Goal: Task Accomplishment & Management: Manage account settings

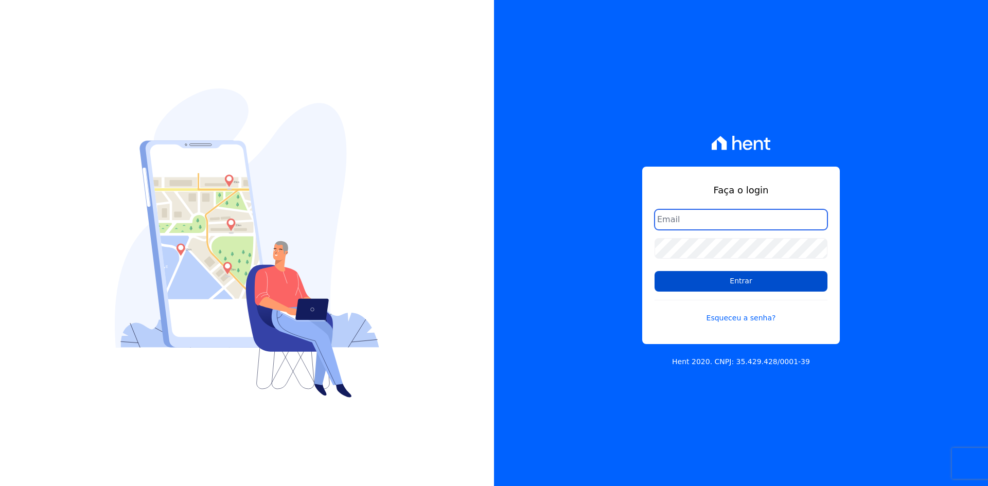
type input "[EMAIL_ADDRESS][DOMAIN_NAME]"
click at [710, 281] on input "Entrar" at bounding box center [741, 281] width 173 height 21
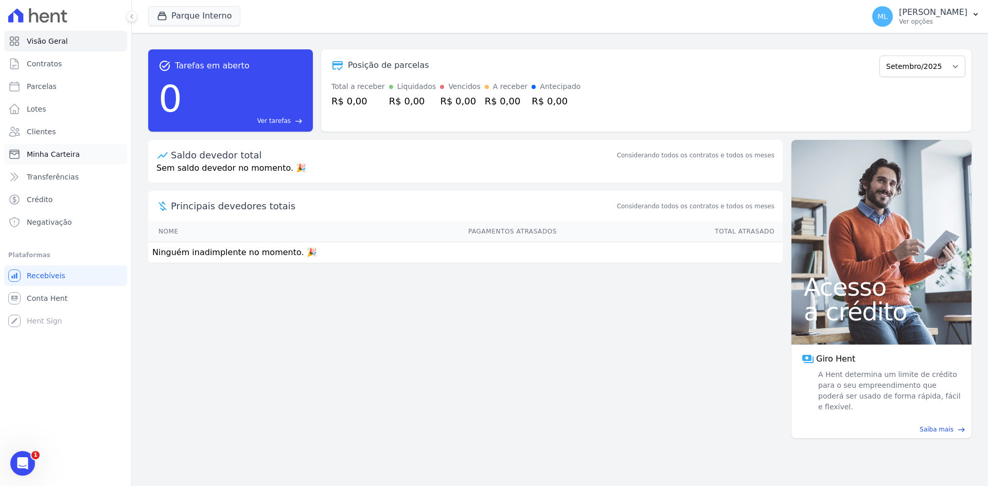
click at [66, 152] on span "Minha Carteira" at bounding box center [53, 154] width 53 height 10
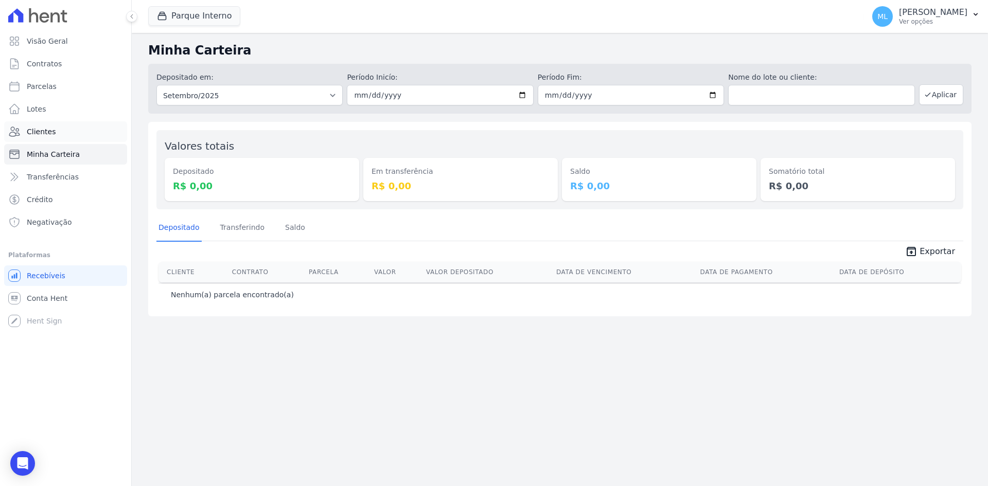
click at [81, 136] on link "Clientes" at bounding box center [65, 131] width 123 height 21
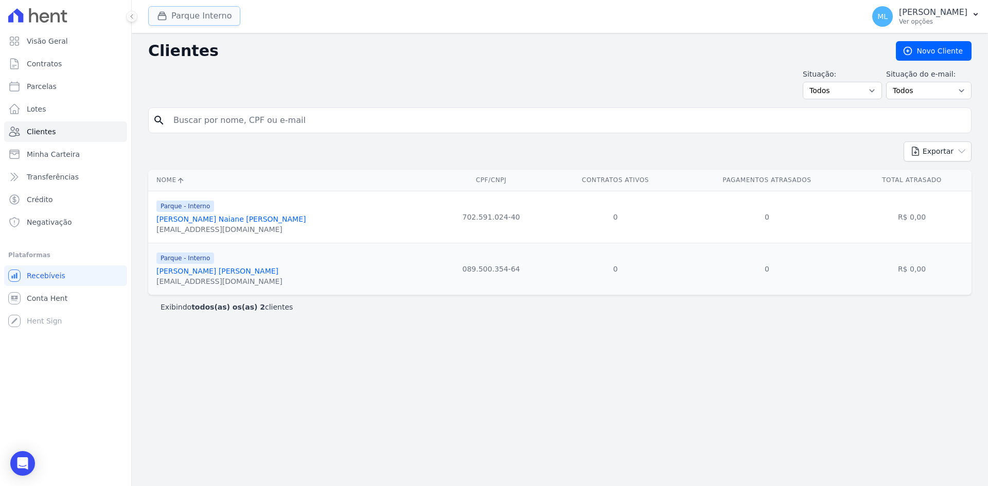
click at [206, 9] on button "Parque Interno" at bounding box center [194, 16] width 92 height 20
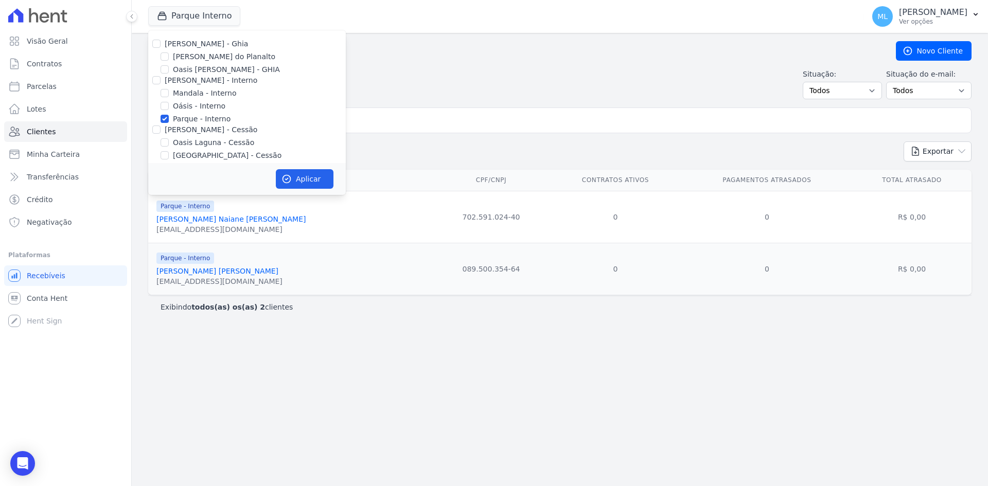
click at [150, 38] on div "Celina Guimaraes - Ghia Areias do Planalto Oasis Celina Guimaraes - GHIA Celina…" at bounding box center [247, 143] width 198 height 227
click at [156, 42] on input "[PERSON_NAME] - Ghia" at bounding box center [156, 44] width 8 height 8
checkbox input "true"
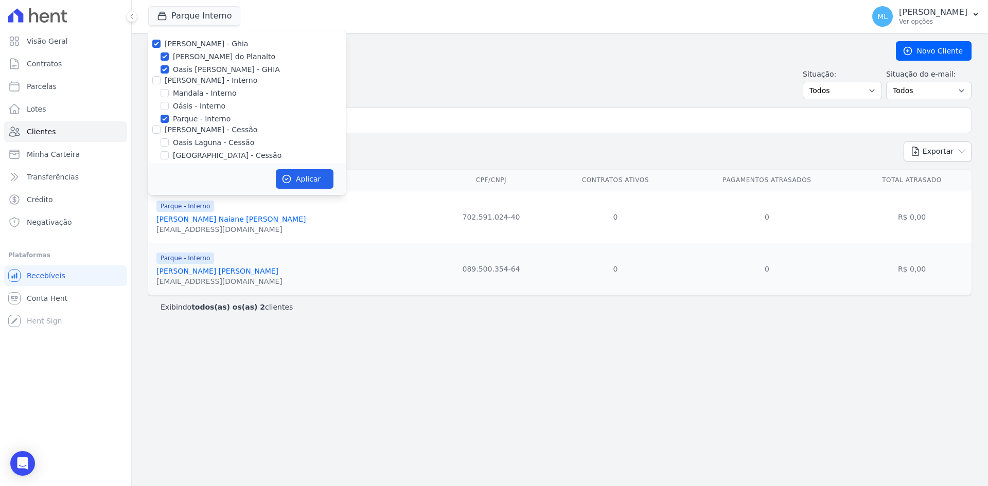
click at [156, 75] on div at bounding box center [156, 80] width 8 height 10
click at [156, 80] on input "[PERSON_NAME] - Interno" at bounding box center [156, 80] width 8 height 8
checkbox input "true"
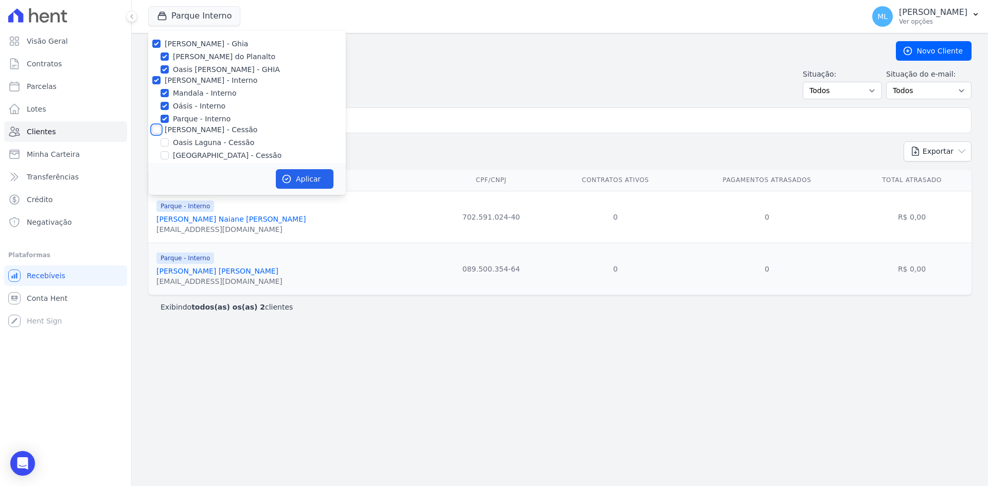
click at [155, 129] on input "[PERSON_NAME] - Cessão" at bounding box center [156, 130] width 8 height 8
checkbox input "true"
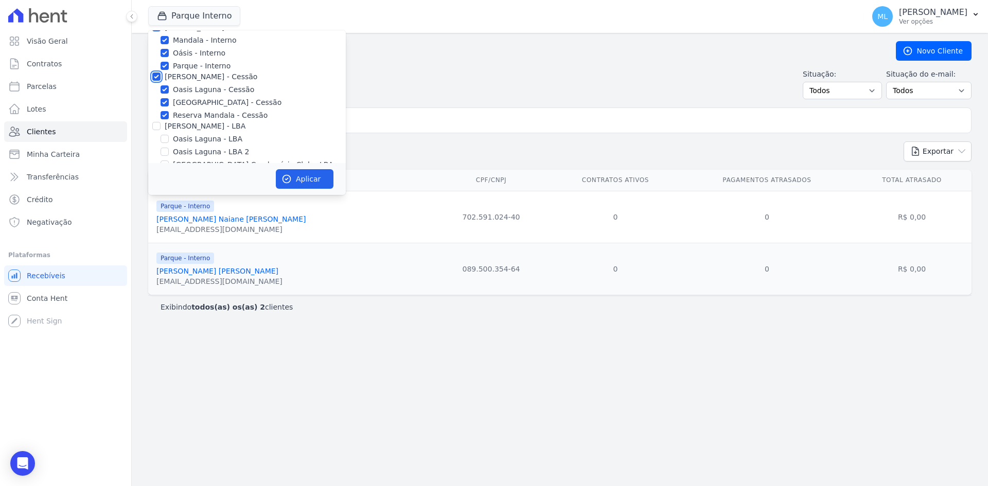
scroll to position [94, 0]
click at [152, 83] on input "[PERSON_NAME] - LBA" at bounding box center [156, 85] width 8 height 8
checkbox input "true"
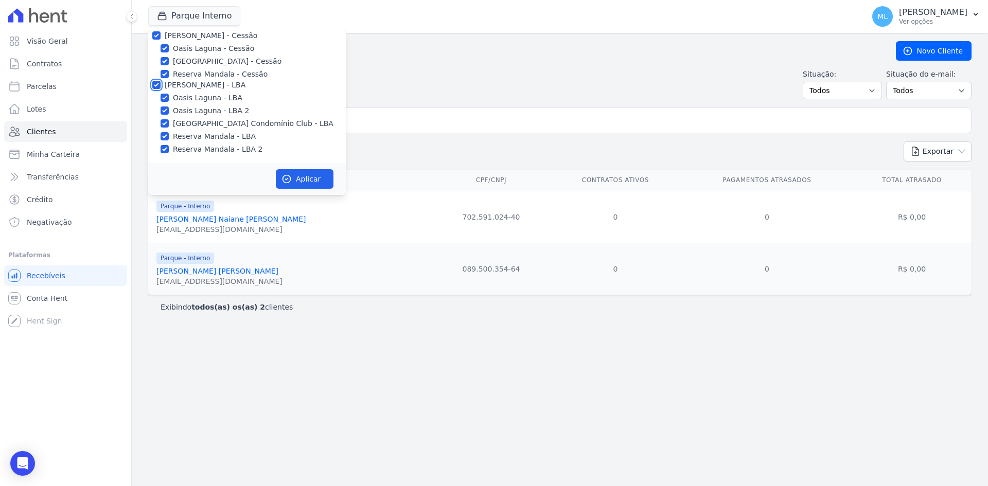
checkbox input "true"
click at [304, 178] on button "Aplicar" at bounding box center [305, 179] width 58 height 20
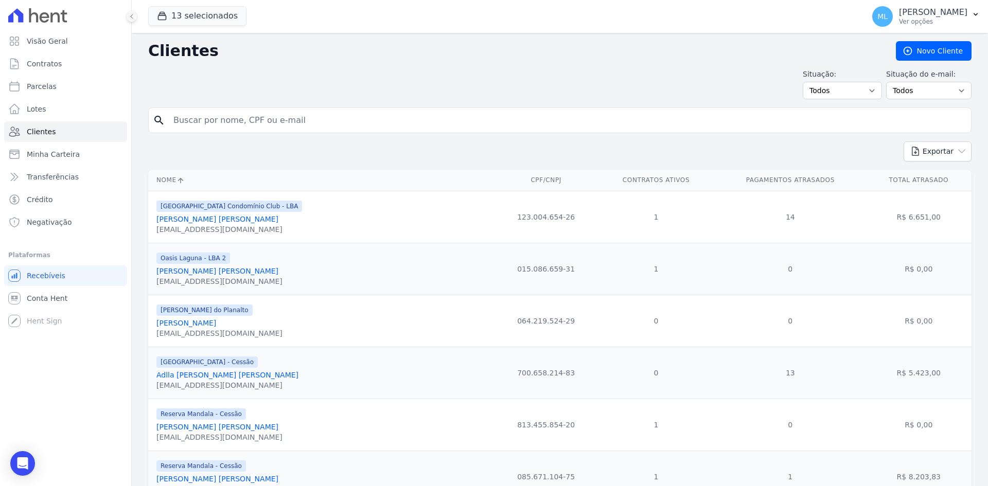
click at [367, 131] on div "search" at bounding box center [559, 121] width 823 height 26
click at [372, 120] on input "search" at bounding box center [567, 120] width 800 height 21
type input "Isabely azevedo"
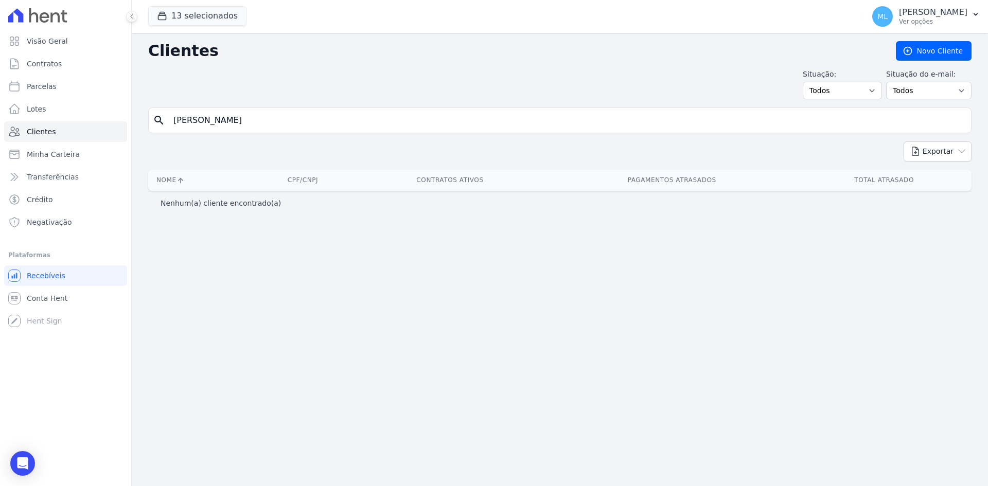
drag, startPoint x: 372, startPoint y: 120, endPoint x: 142, endPoint y: 118, distance: 230.6
click at [142, 118] on div "Clientes Novo Cliente Situação: Todos Adimplentes Inadimplentes Situação do e-m…" at bounding box center [560, 259] width 856 height 453
type input "isabely"
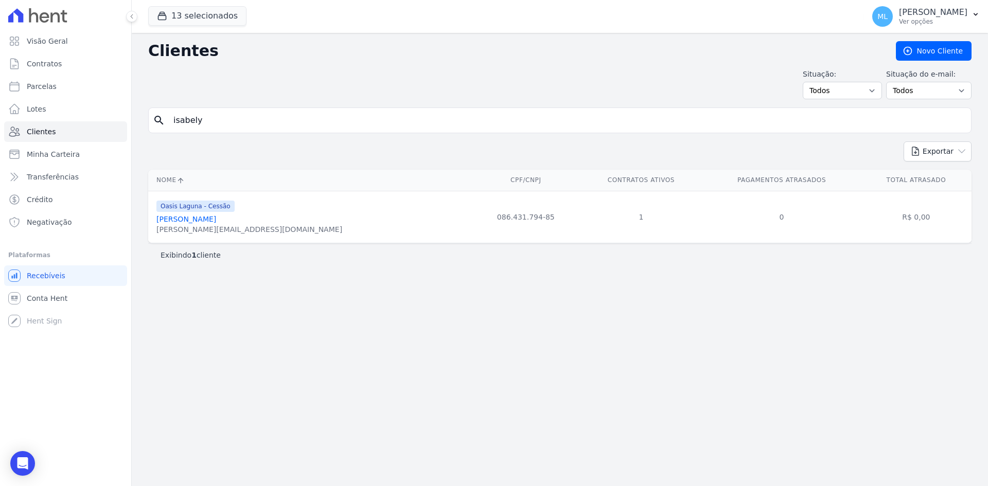
click at [216, 218] on link "[PERSON_NAME]" at bounding box center [186, 219] width 60 height 8
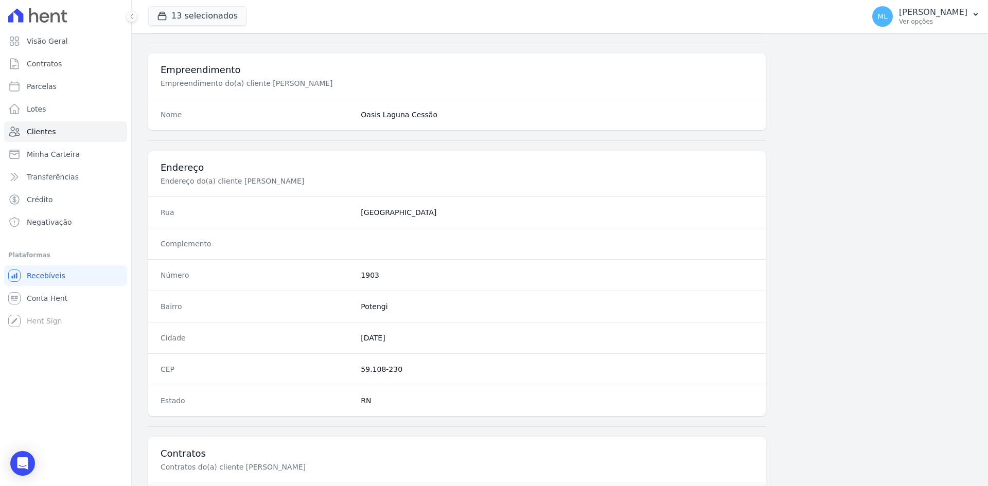
scroll to position [477, 0]
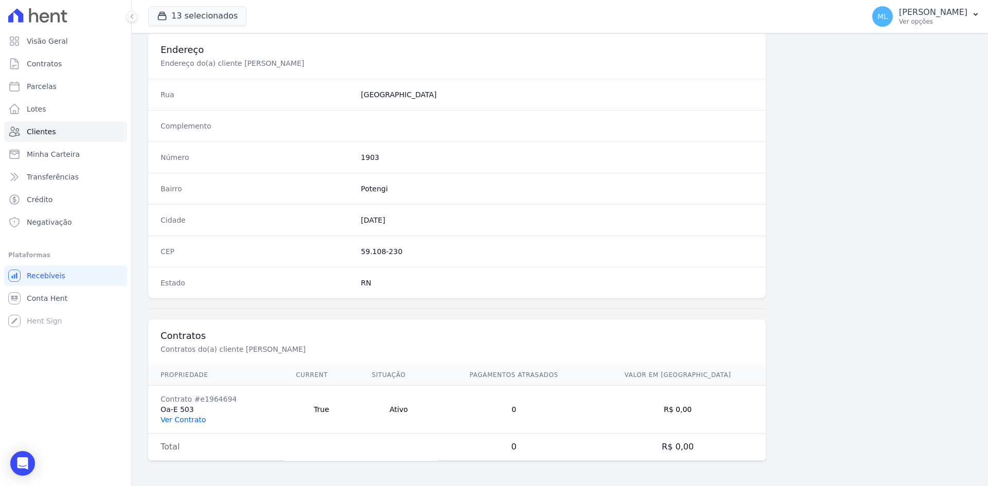
click at [198, 419] on link "Ver Contrato" at bounding box center [183, 420] width 45 height 8
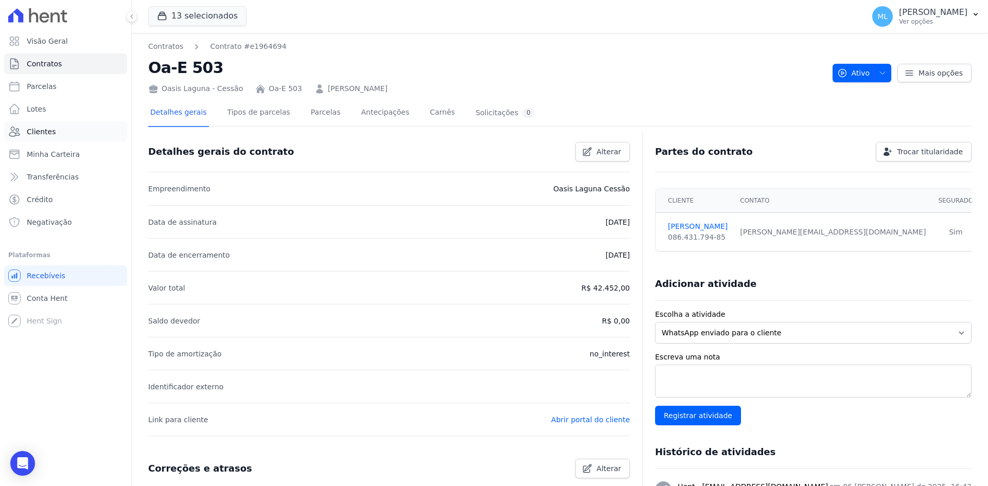
click at [98, 137] on link "Clientes" at bounding box center [65, 131] width 123 height 21
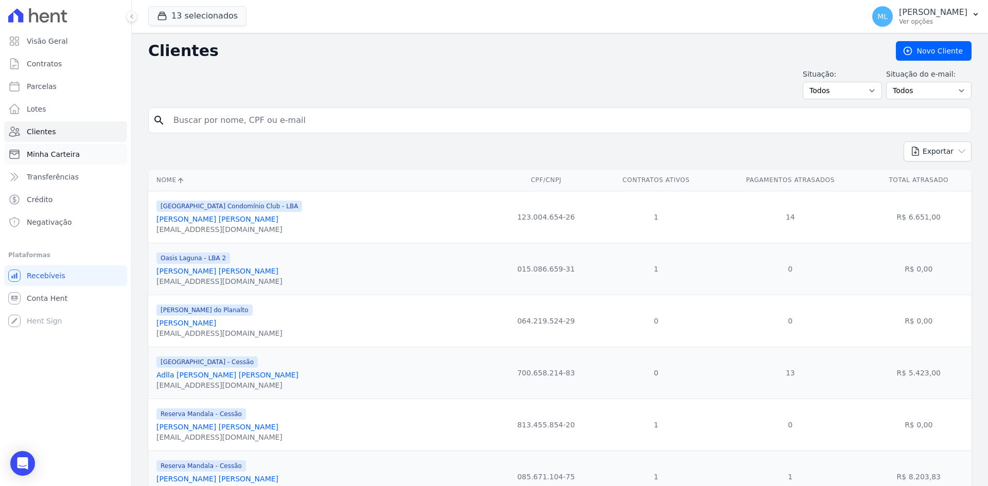
click at [79, 155] on link "Minha Carteira" at bounding box center [65, 154] width 123 height 21
click at [195, 17] on button "13 selecionados" at bounding box center [197, 16] width 98 height 20
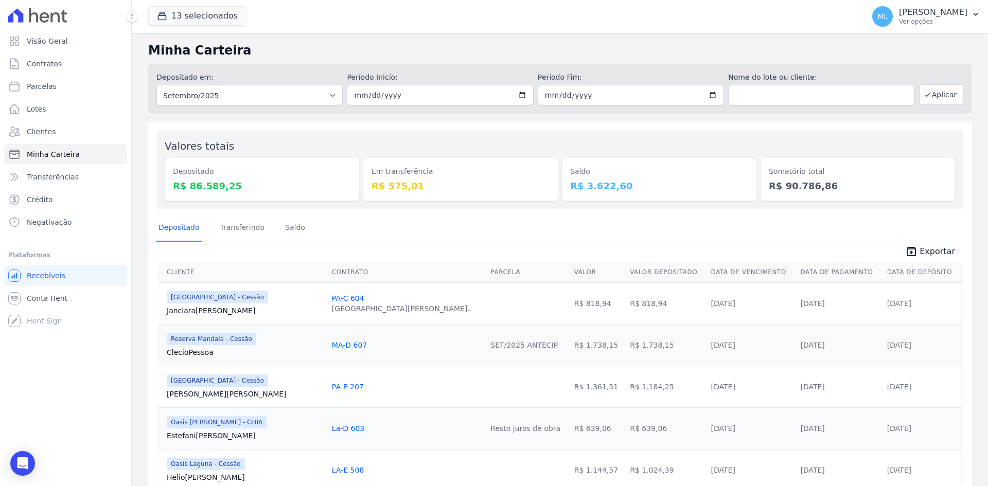
scroll to position [206, 0]
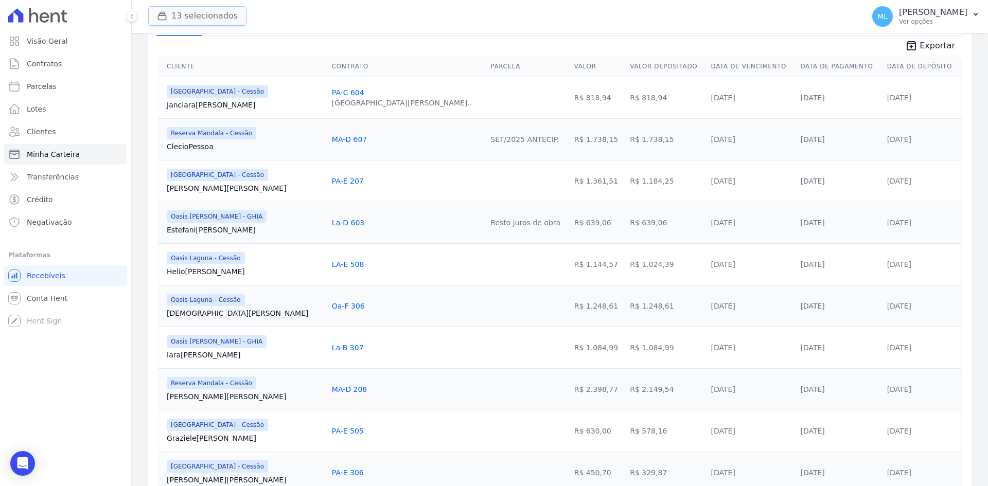
click at [199, 20] on button "13 selecionados" at bounding box center [197, 16] width 98 height 20
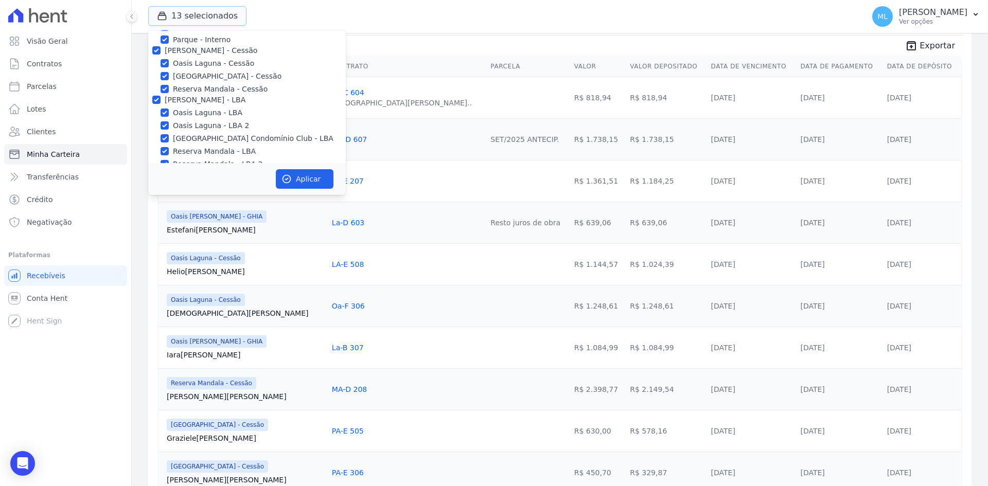
scroll to position [94, 0]
click at [335, 21] on div "13 selecionados Celina Guimaraes - Ghia Areias do Planalto Oasis Celina Guimara…" at bounding box center [504, 16] width 712 height 34
click at [309, 15] on div "13 selecionados Celina Guimaraes - Ghia Areias do Planalto Oasis Celina Guimara…" at bounding box center [504, 16] width 712 height 34
click at [307, 19] on div "13 selecionados Celina Guimaraes - Ghia Areias do Planalto Oasis Celina Guimara…" at bounding box center [504, 16] width 712 height 34
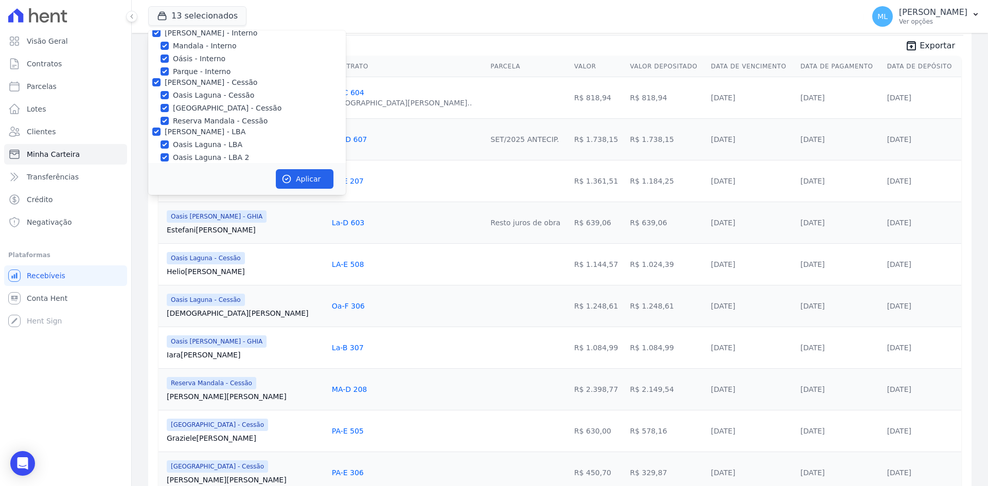
scroll to position [0, 0]
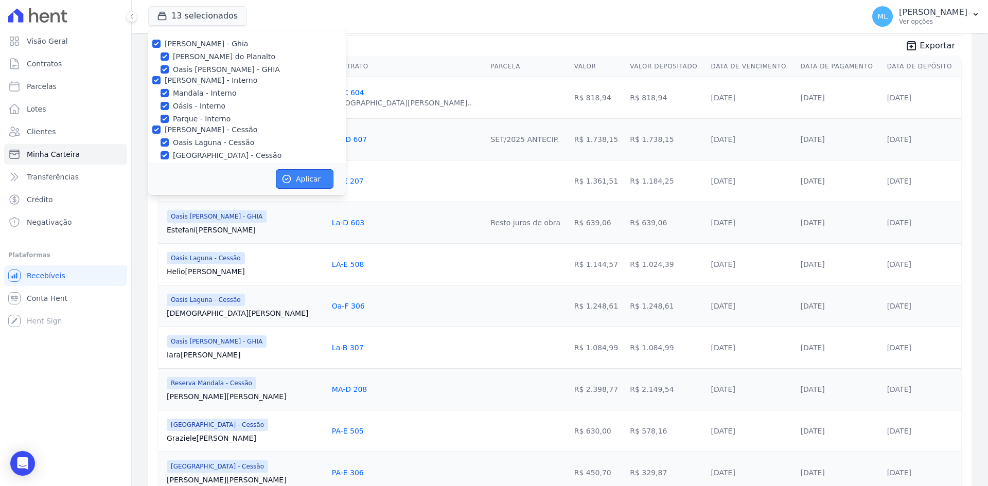
click at [302, 180] on button "Aplicar" at bounding box center [305, 179] width 58 height 20
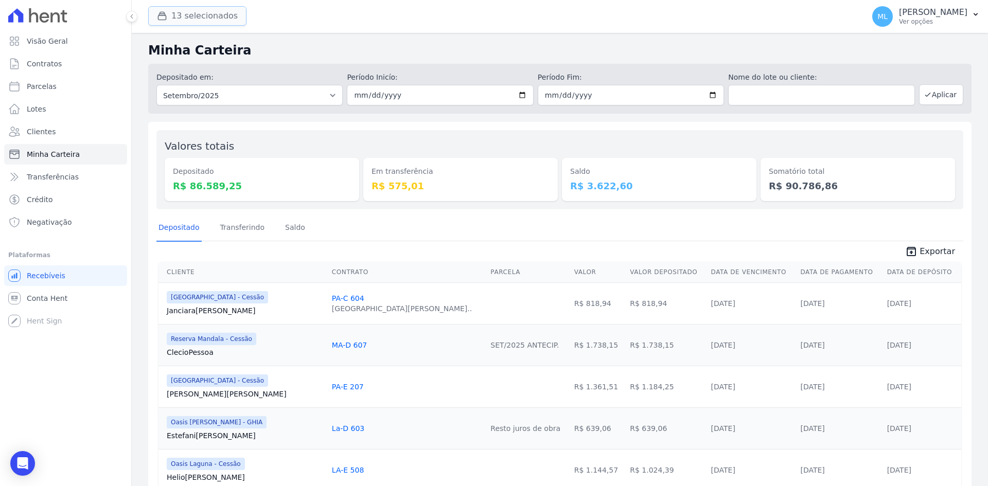
click at [215, 10] on button "13 selecionados" at bounding box center [197, 16] width 98 height 20
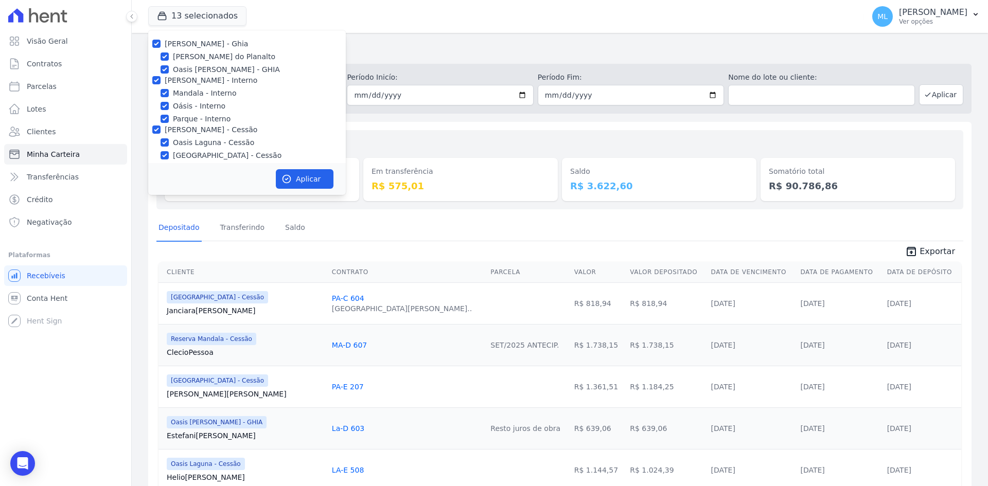
click at [382, 41] on h2 "Minha Carteira" at bounding box center [559, 50] width 823 height 19
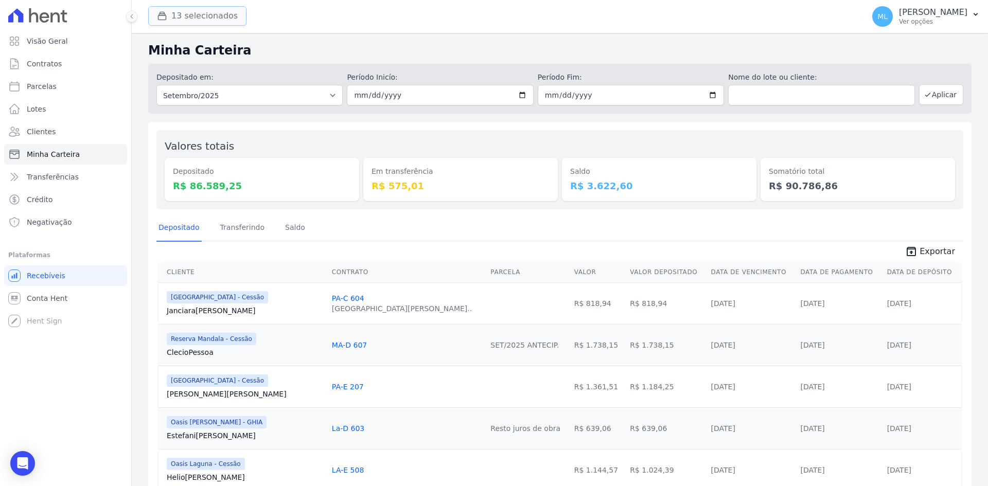
click at [207, 20] on button "13 selecionados" at bounding box center [197, 16] width 98 height 20
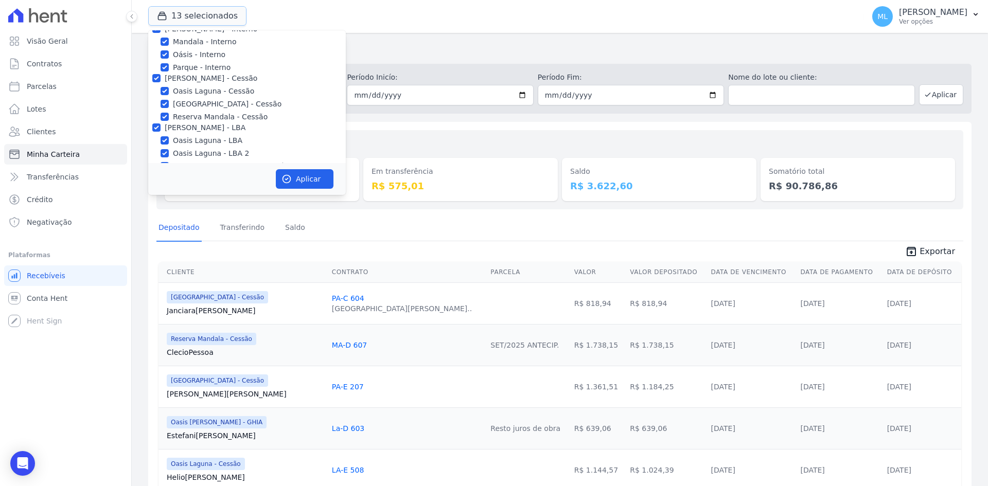
scroll to position [94, 0]
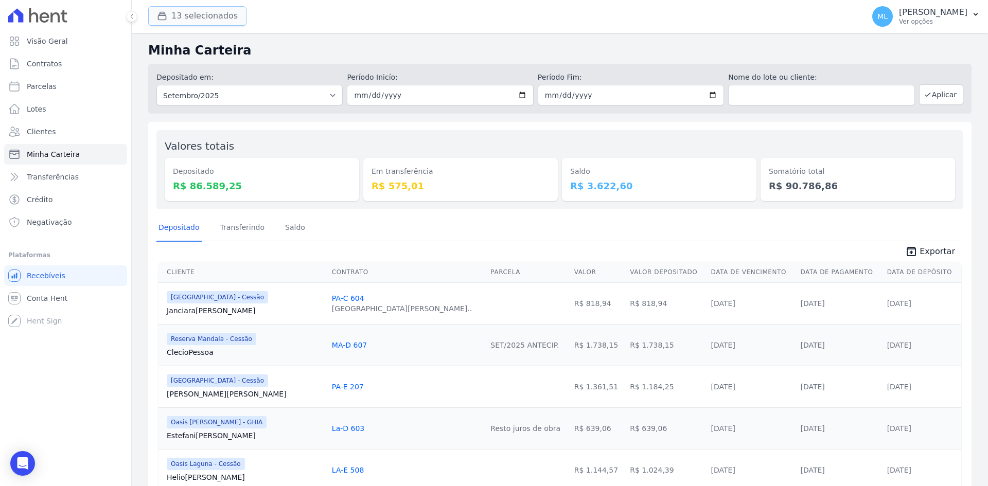
click at [211, 19] on button "13 selecionados" at bounding box center [197, 16] width 98 height 20
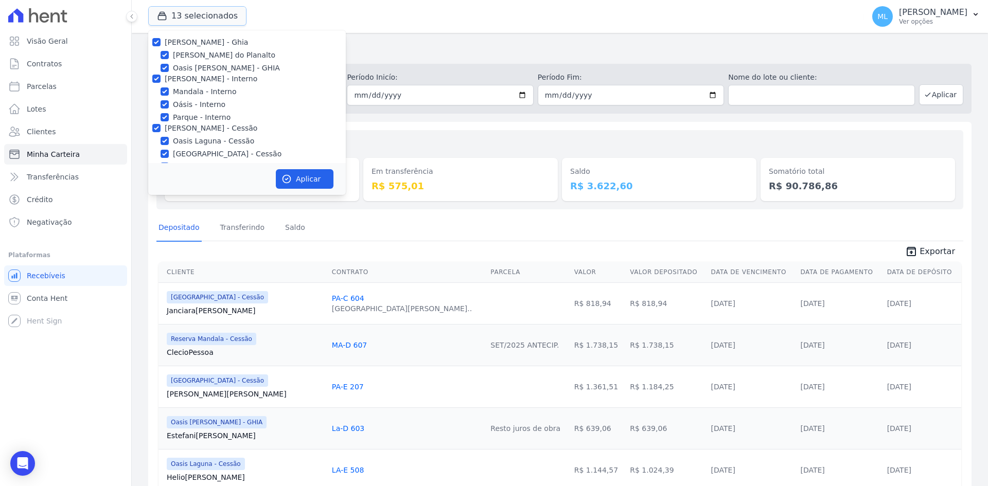
scroll to position [0, 0]
click at [178, 47] on label "[PERSON_NAME] - Ghia" at bounding box center [206, 44] width 83 height 8
click at [161, 47] on input "[PERSON_NAME] - Ghia" at bounding box center [156, 44] width 8 height 8
checkbox input "false"
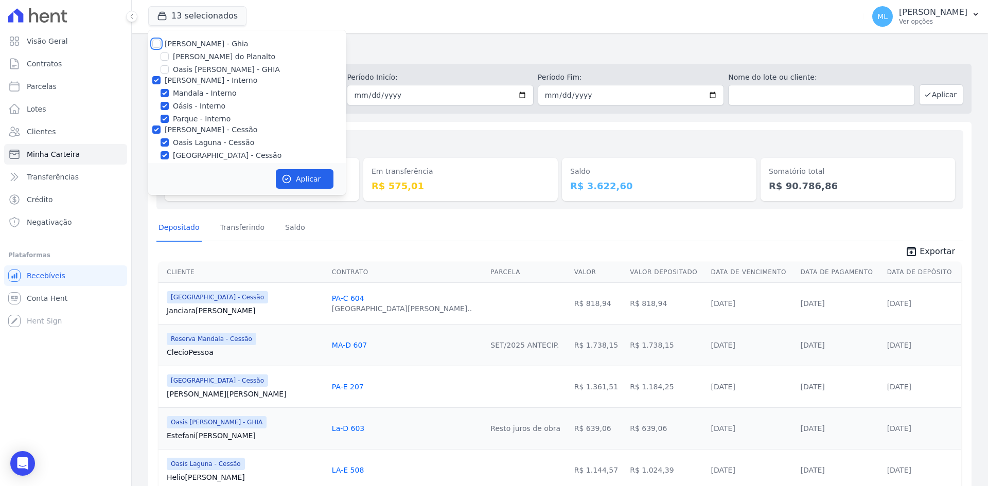
checkbox input "false"
click at [173, 84] on label "[PERSON_NAME] - Interno" at bounding box center [211, 80] width 93 height 8
click at [161, 84] on input "[PERSON_NAME] - Interno" at bounding box center [156, 80] width 8 height 8
checkbox input "false"
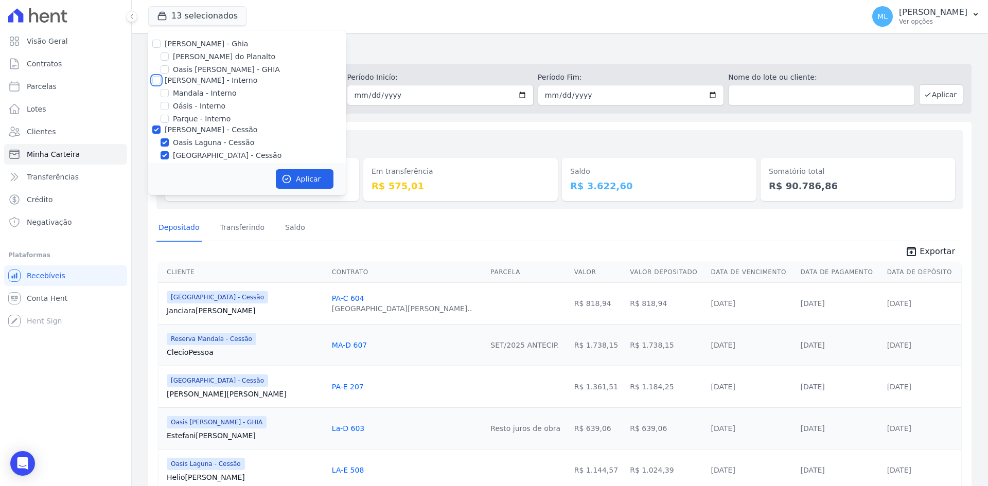
checkbox input "false"
click at [184, 126] on label "[PERSON_NAME] - Cessão" at bounding box center [211, 130] width 93 height 8
click at [161, 126] on input "[PERSON_NAME] - Cessão" at bounding box center [156, 130] width 8 height 8
checkbox input "false"
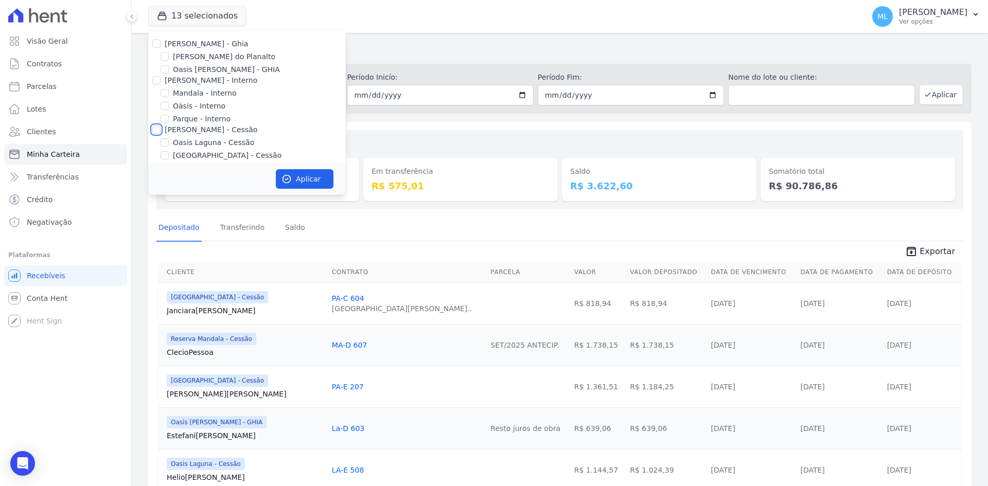
checkbox input "false"
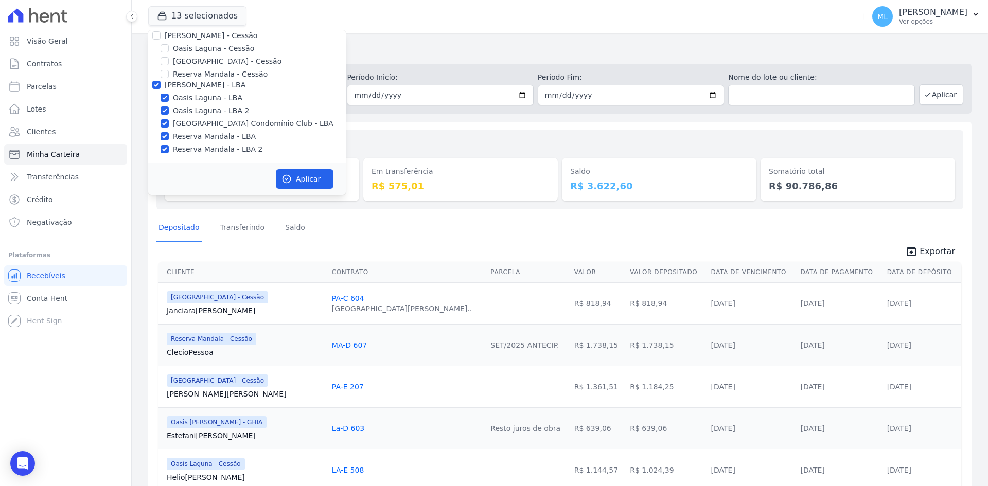
click at [184, 89] on label "[PERSON_NAME] - LBA" at bounding box center [205, 85] width 81 height 8
click at [161, 89] on input "[PERSON_NAME] - LBA" at bounding box center [156, 85] width 8 height 8
checkbox input "false"
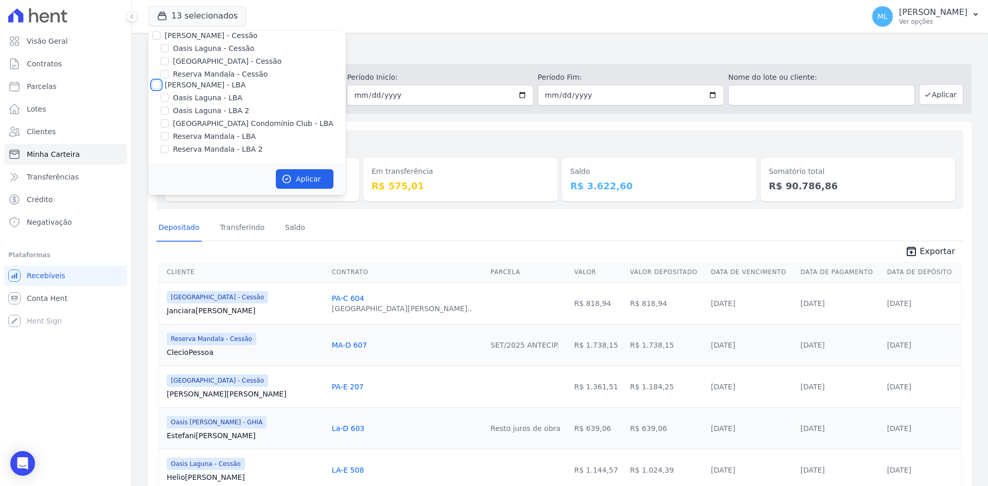
checkbox input "false"
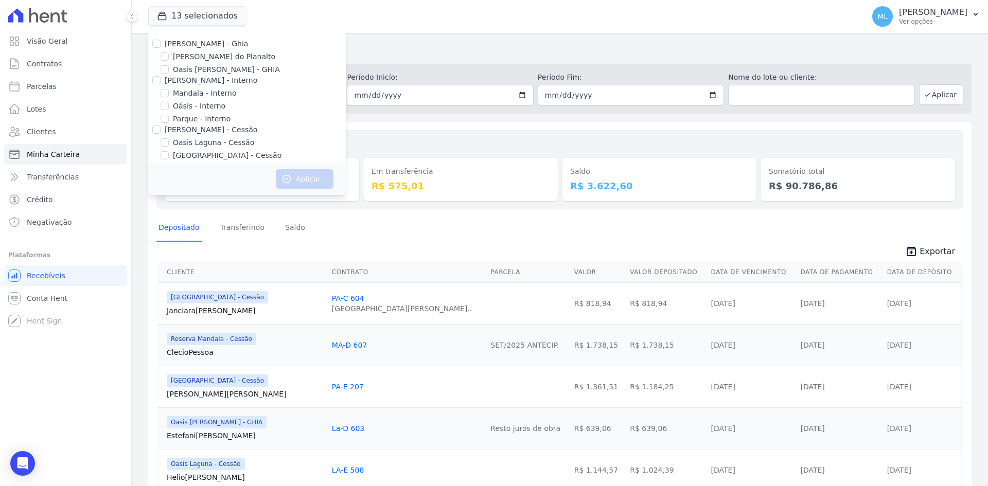
click at [195, 58] on label "Areias do Planalto" at bounding box center [224, 56] width 102 height 11
click at [169, 58] on input "Areias do Planalto" at bounding box center [165, 56] width 8 height 8
checkbox input "true"
click at [294, 177] on button "Aplicar" at bounding box center [305, 179] width 58 height 20
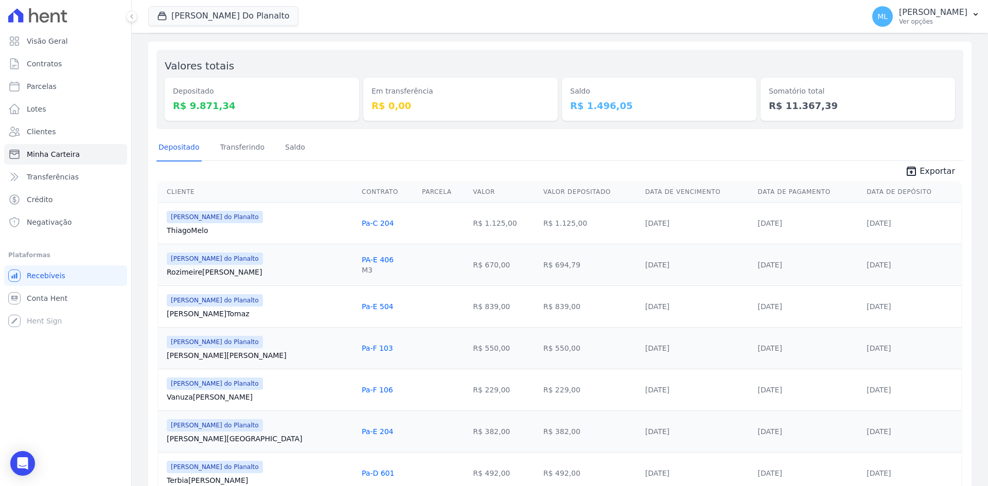
scroll to position [62, 0]
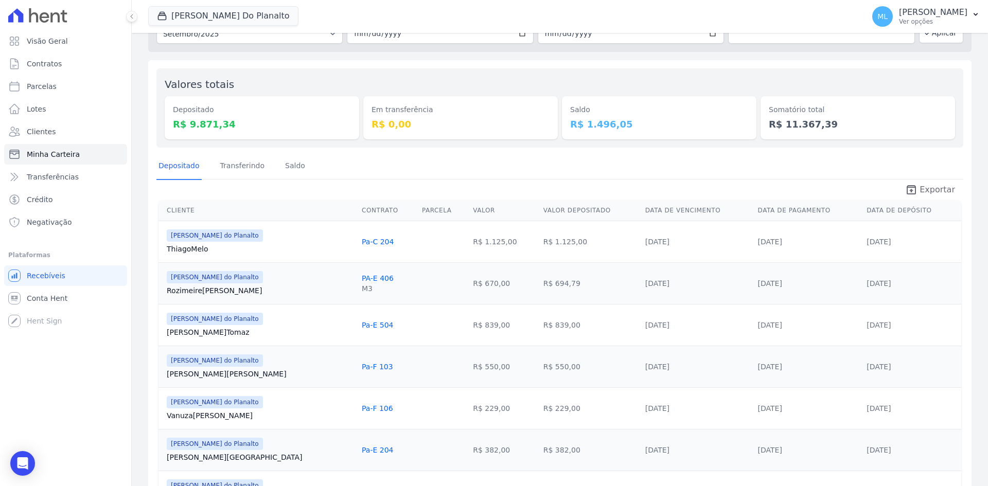
click at [930, 190] on span "Exportar" at bounding box center [938, 190] width 36 height 12
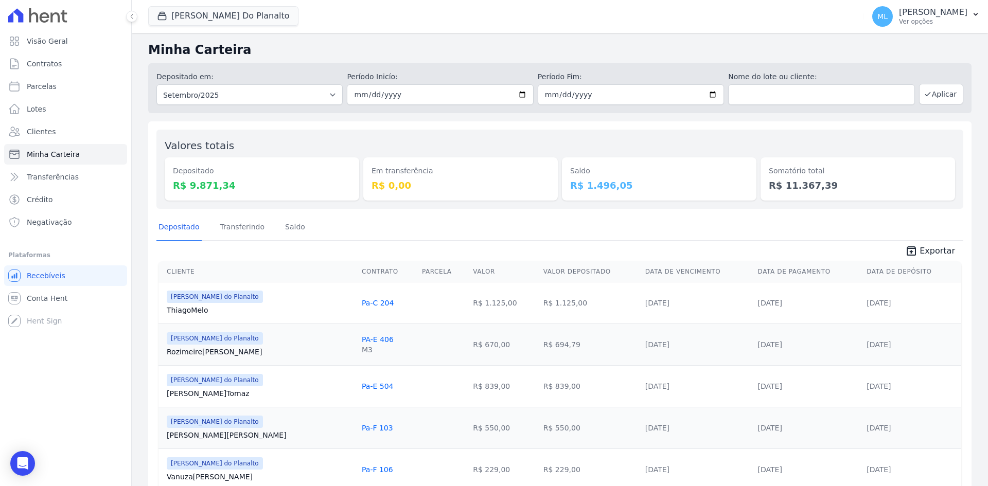
scroll to position [0, 0]
click at [218, 12] on button "Areias Do Planalto" at bounding box center [223, 16] width 150 height 20
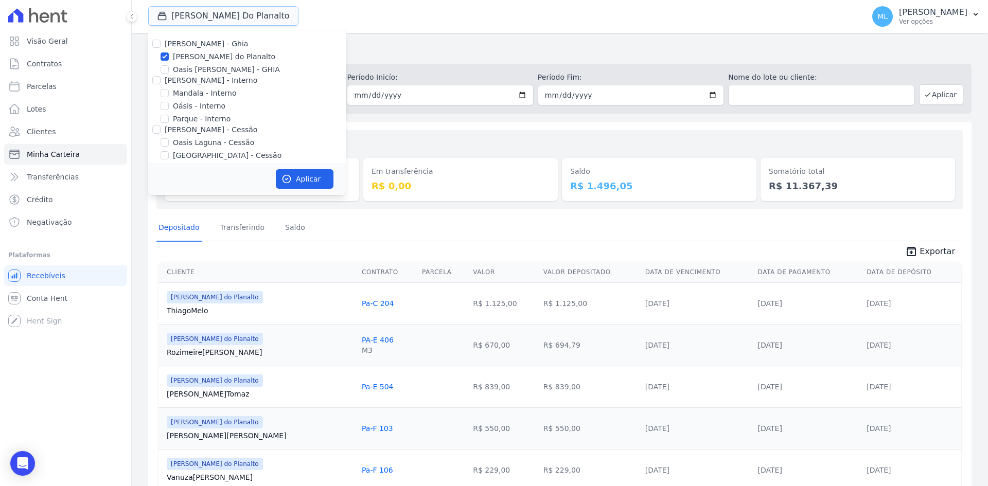
scroll to position [94, 0]
click at [399, 34] on div "Minha Carteira Depositado em: Todos os meses Junho/2023 Julho/2023 Agosto/2023 …" at bounding box center [560, 470] width 856 height 875
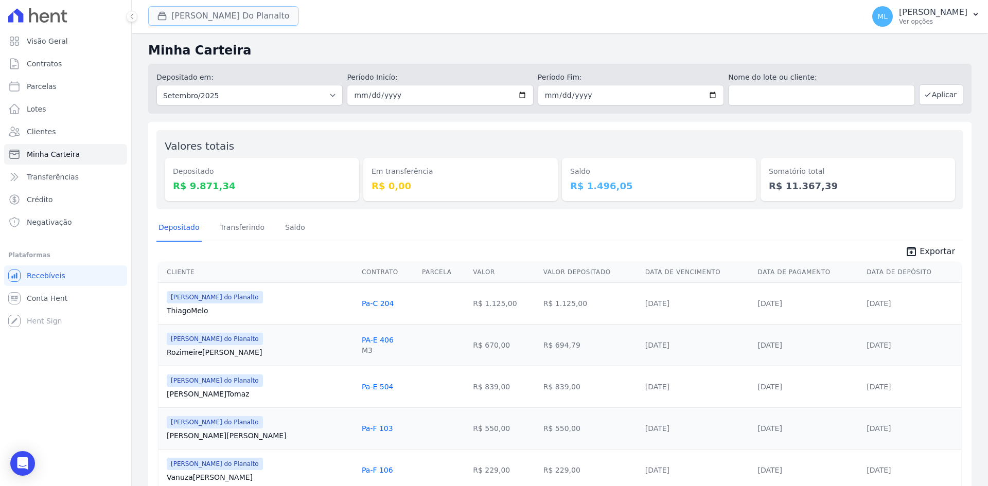
click at [223, 21] on button "Areias Do Planalto" at bounding box center [223, 16] width 150 height 20
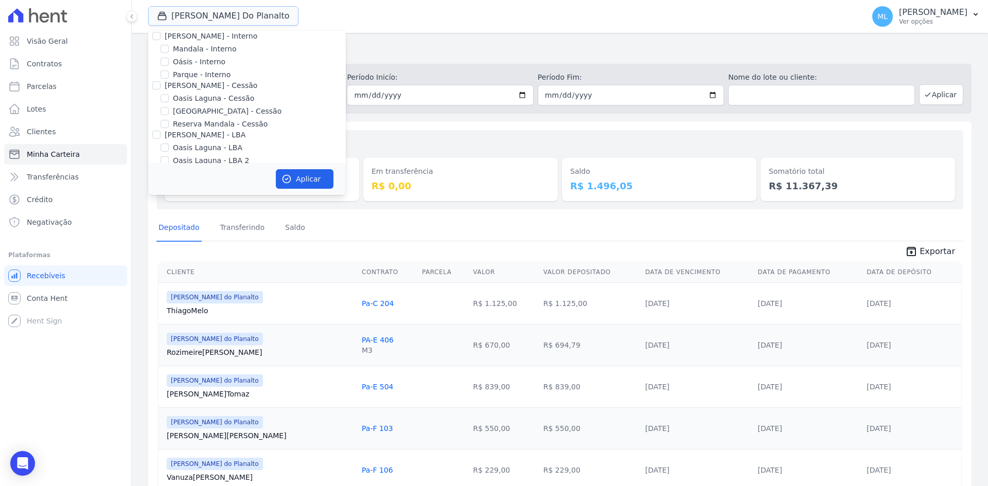
scroll to position [0, 0]
click at [219, 55] on label "Areias do Planalto" at bounding box center [224, 56] width 102 height 11
click at [169, 55] on input "Areias do Planalto" at bounding box center [165, 56] width 8 height 8
checkbox input "false"
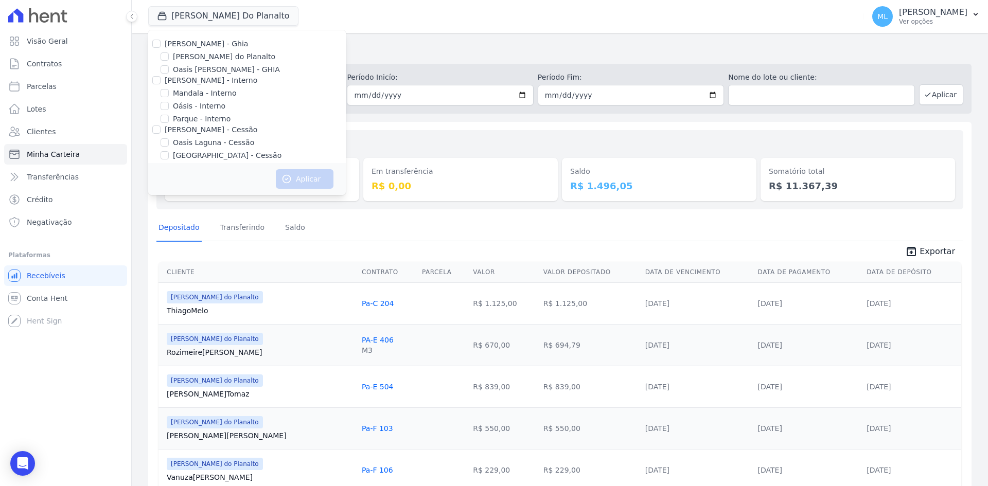
click at [204, 117] on label "Parque - Interno" at bounding box center [202, 119] width 58 height 11
click at [169, 117] on input "Parque - Interno" at bounding box center [165, 119] width 8 height 8
checkbox input "true"
click at [293, 174] on button "Aplicar" at bounding box center [305, 179] width 58 height 20
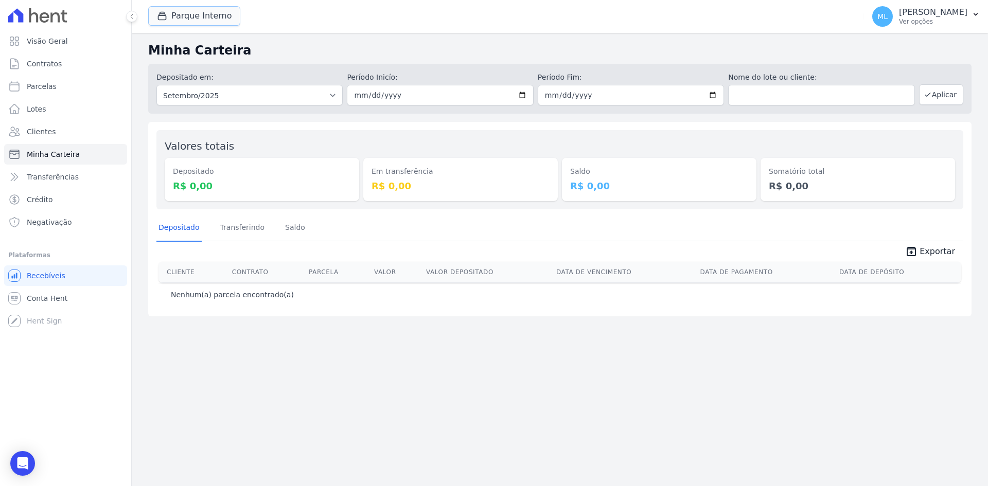
click at [209, 7] on button "Parque Interno" at bounding box center [194, 16] width 92 height 20
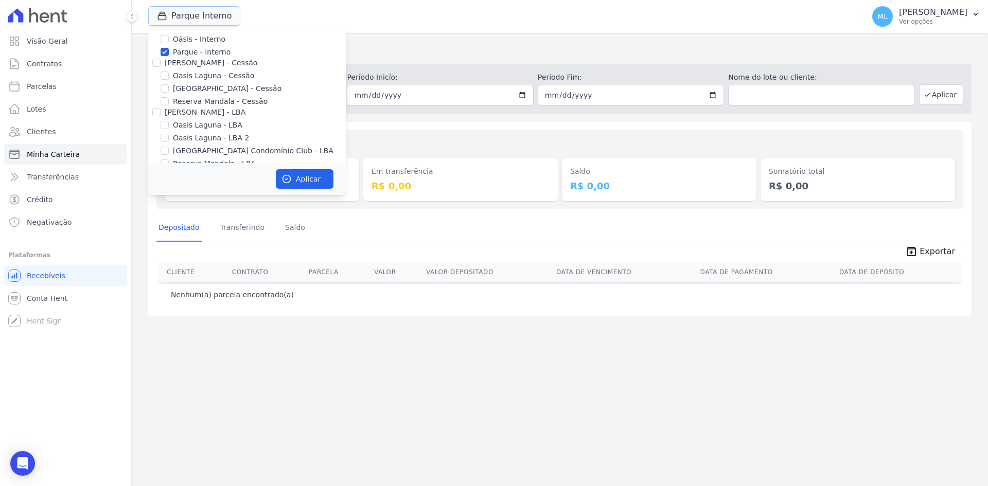
scroll to position [43, 0]
click at [190, 77] on label "Parque - Interno" at bounding box center [202, 76] width 58 height 11
click at [169, 77] on input "Parque - Interno" at bounding box center [165, 76] width 8 height 8
checkbox input "false"
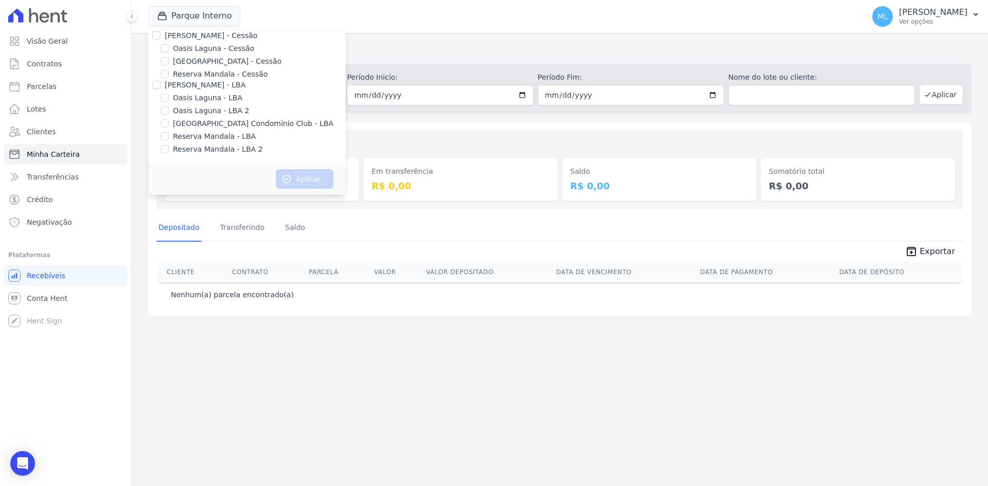
click at [201, 63] on label "[GEOGRAPHIC_DATA] - Cessão" at bounding box center [227, 61] width 109 height 11
click at [169, 63] on input "[GEOGRAPHIC_DATA] - Cessão" at bounding box center [165, 61] width 8 height 8
checkbox input "true"
click at [313, 180] on button "Aplicar" at bounding box center [305, 179] width 58 height 20
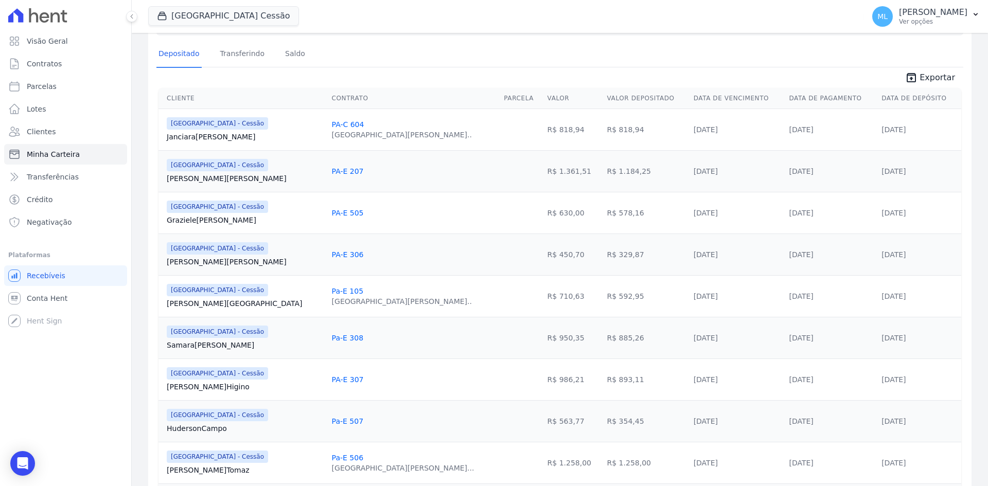
scroll to position [133, 0]
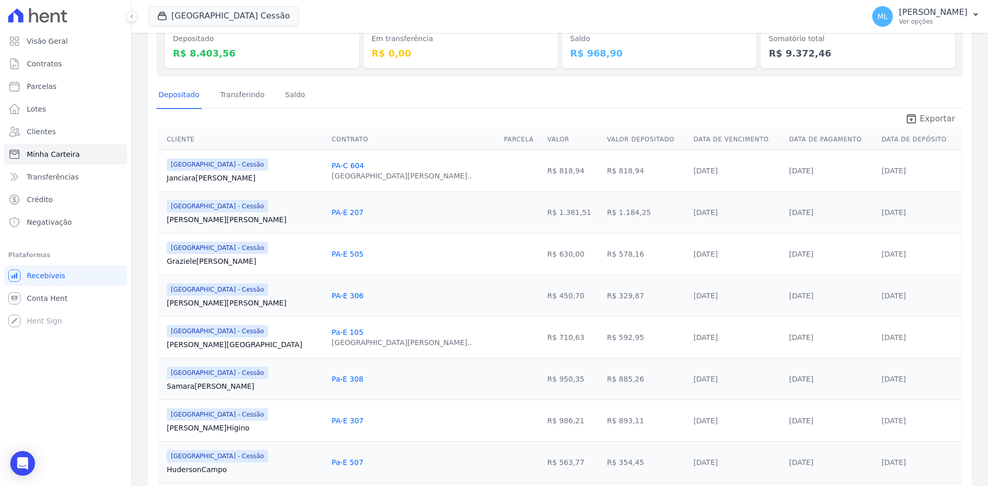
click at [937, 122] on span "Exportar" at bounding box center [938, 119] width 36 height 12
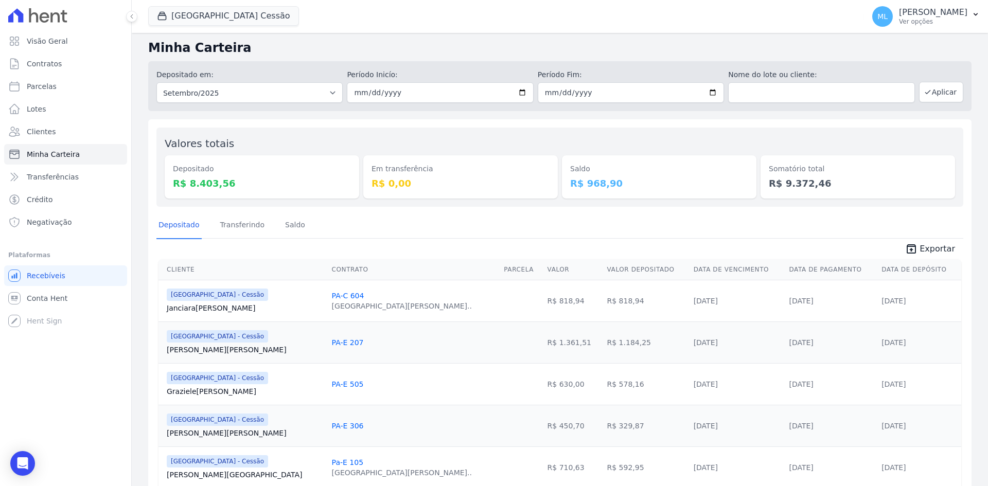
scroll to position [0, 0]
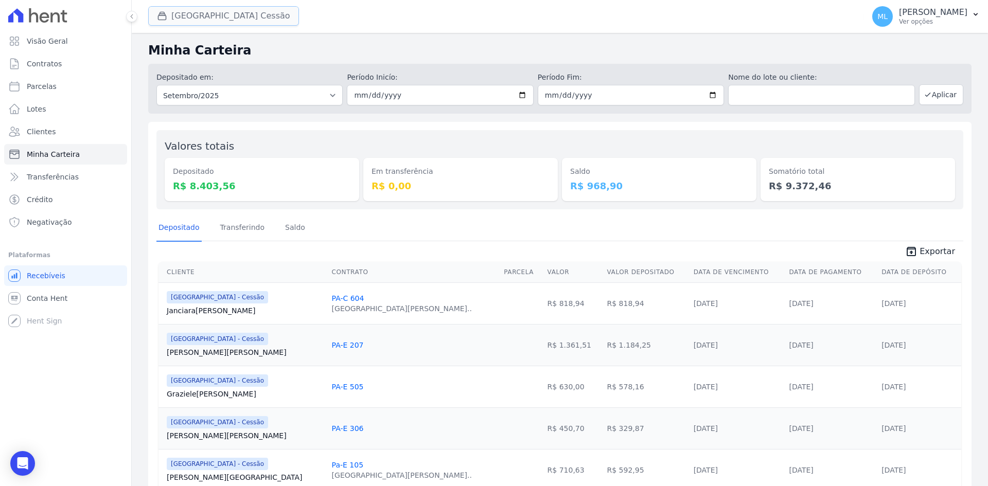
click at [216, 16] on button "[GEOGRAPHIC_DATA] Cessão" at bounding box center [223, 16] width 151 height 20
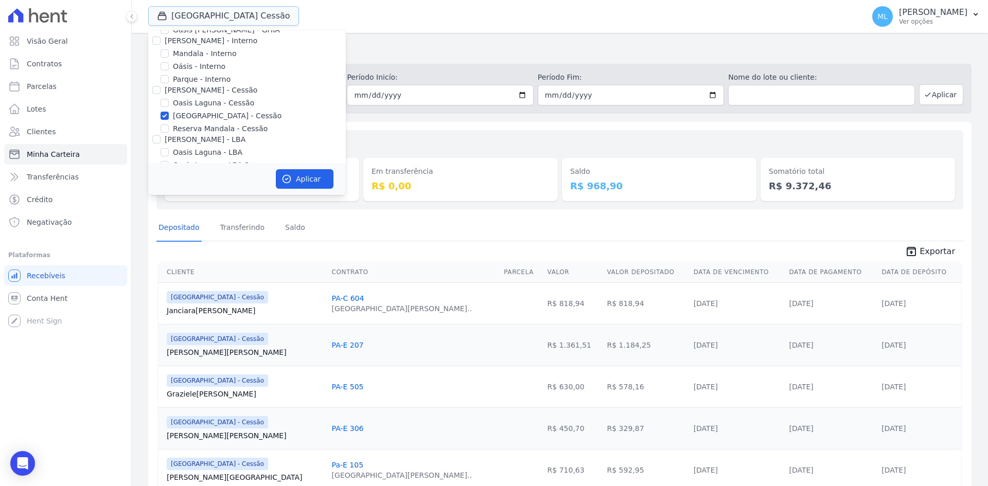
scroll to position [51, 0]
click at [207, 102] on label "[GEOGRAPHIC_DATA] - Cessão" at bounding box center [227, 104] width 109 height 11
click at [169, 102] on input "[GEOGRAPHIC_DATA] - Cessão" at bounding box center [165, 104] width 8 height 8
checkbox input "false"
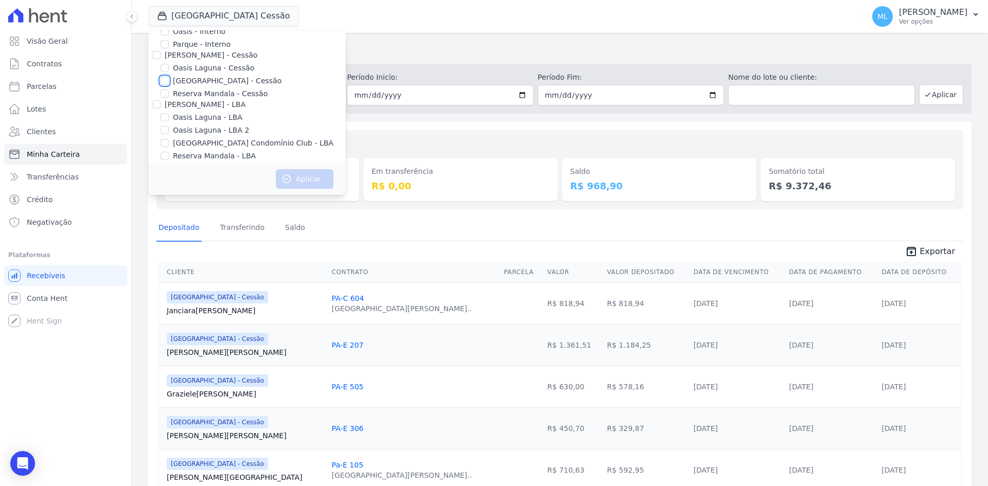
scroll to position [94, 0]
click at [205, 125] on label "[GEOGRAPHIC_DATA] Condomínio Club - LBA" at bounding box center [253, 123] width 161 height 11
click at [169, 125] on input "[GEOGRAPHIC_DATA] Condomínio Club - LBA" at bounding box center [165, 123] width 8 height 8
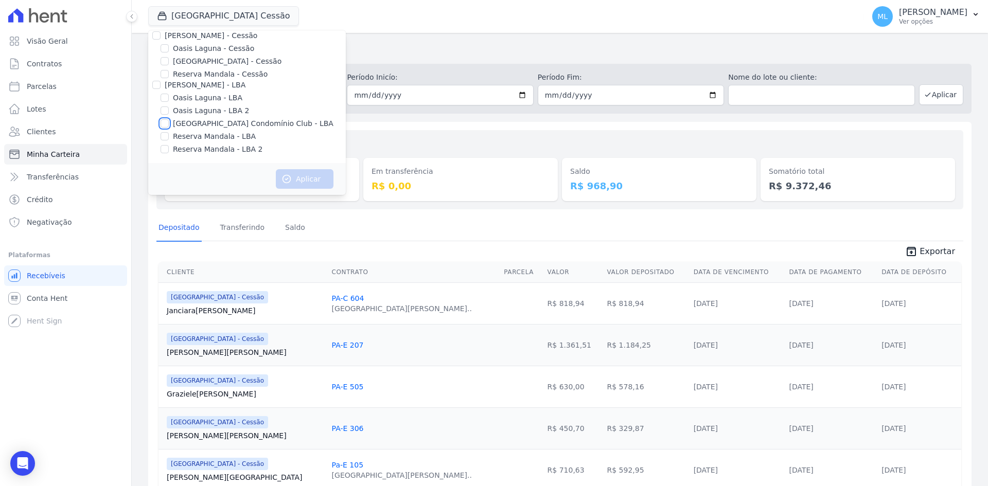
checkbox input "true"
click at [302, 178] on button "Aplicar" at bounding box center [305, 179] width 58 height 20
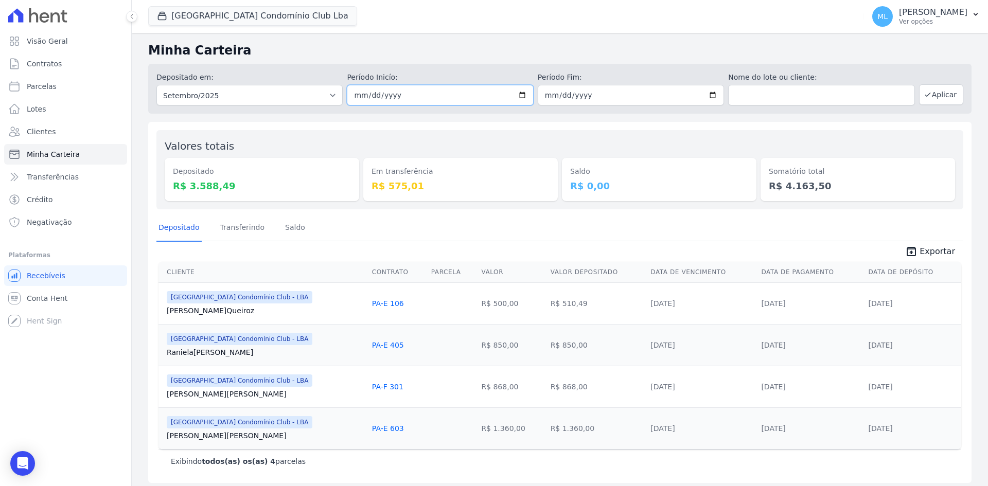
click at [519, 95] on input "2025-09-01" at bounding box center [440, 95] width 186 height 21
type input "[DATE]"
click at [710, 98] on input "2025-09-30" at bounding box center [631, 95] width 186 height 21
type input "[DATE]"
click at [931, 96] on button "Aplicar" at bounding box center [941, 94] width 44 height 21
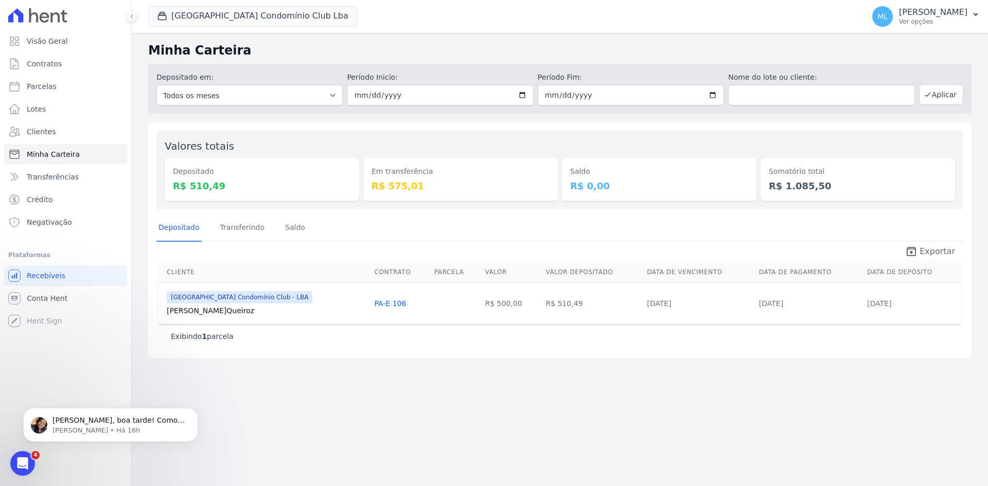
click at [926, 250] on span "Exportar" at bounding box center [938, 252] width 36 height 12
click at [234, 20] on button "[GEOGRAPHIC_DATA] Condomínio Club Lba" at bounding box center [252, 16] width 209 height 20
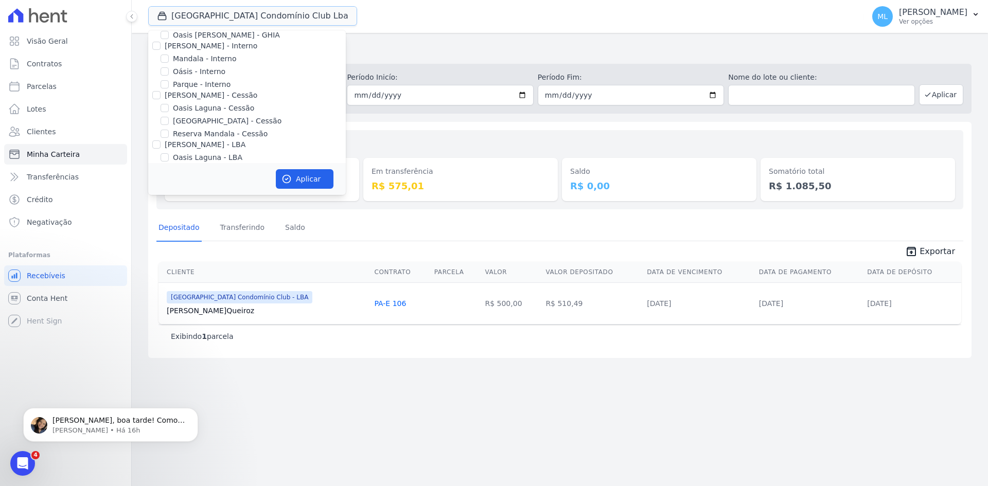
scroll to position [94, 0]
click at [196, 124] on label "[GEOGRAPHIC_DATA] Condomínio Club - LBA" at bounding box center [253, 123] width 161 height 11
click at [169, 124] on input "[GEOGRAPHIC_DATA] Condomínio Club - LBA" at bounding box center [165, 123] width 8 height 8
checkbox input "false"
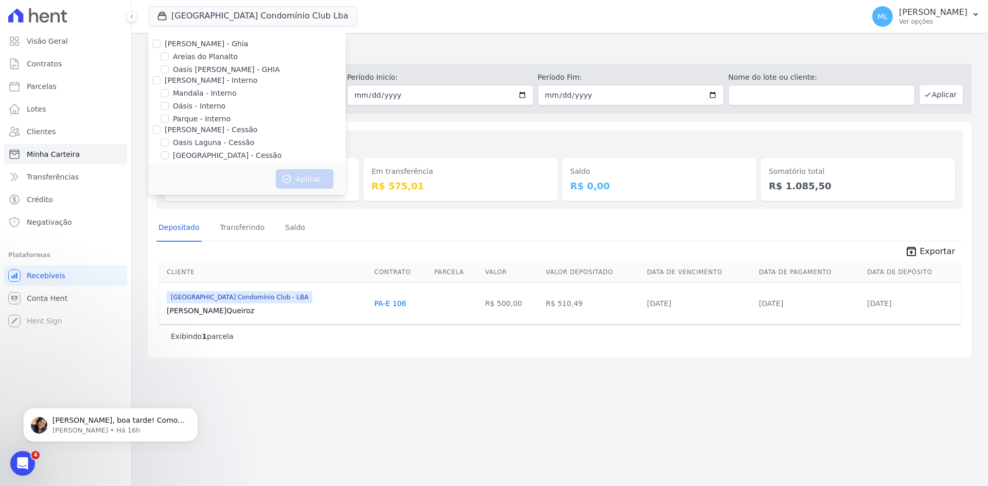
click at [207, 57] on label "Areias do Planalto" at bounding box center [205, 56] width 65 height 11
click at [169, 57] on input "Areias do Planalto" at bounding box center [165, 56] width 8 height 8
checkbox input "true"
click at [307, 177] on button "Aplicar" at bounding box center [305, 179] width 58 height 20
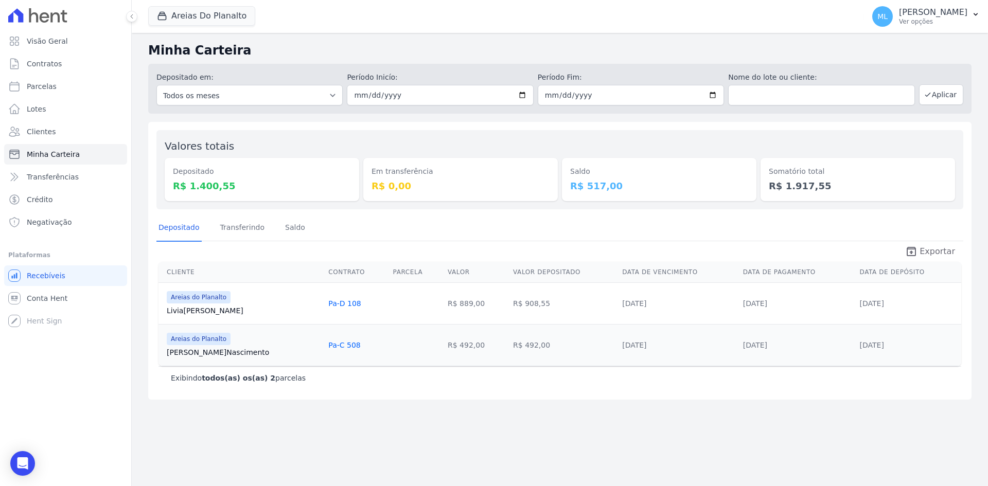
click at [927, 254] on span "Exportar" at bounding box center [938, 252] width 36 height 12
click at [224, 19] on button "Areias Do Planalto" at bounding box center [201, 16] width 107 height 20
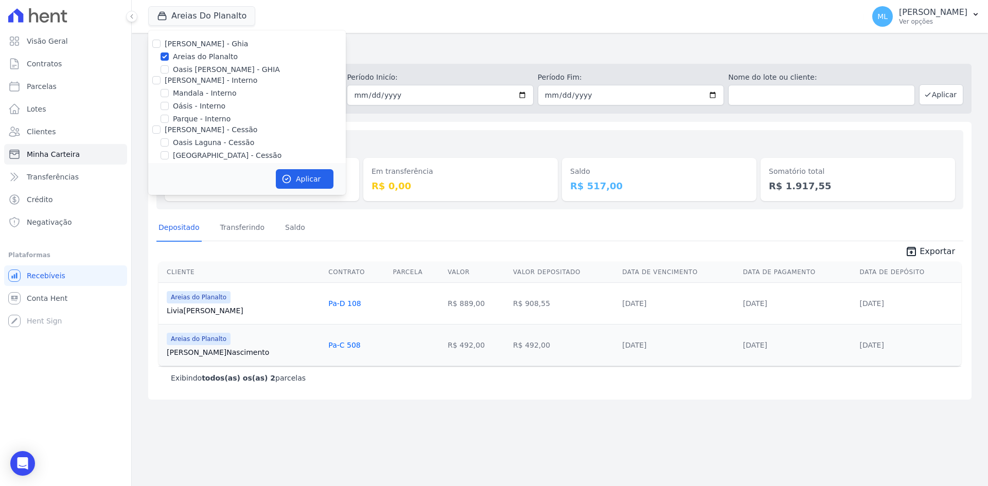
click at [208, 59] on label "Areias do Planalto" at bounding box center [205, 56] width 65 height 11
click at [169, 59] on input "Areias do Planalto" at bounding box center [165, 56] width 8 height 8
checkbox input "false"
click at [202, 118] on label "Parque - Interno" at bounding box center [202, 119] width 58 height 11
click at [169, 118] on input "Parque - Interno" at bounding box center [165, 119] width 8 height 8
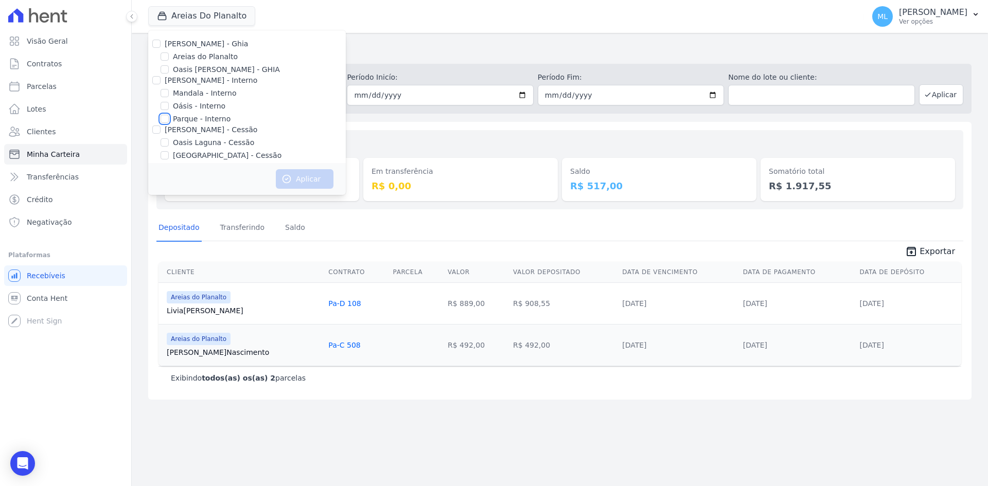
checkbox input "true"
click at [312, 184] on button "Aplicar" at bounding box center [305, 179] width 58 height 20
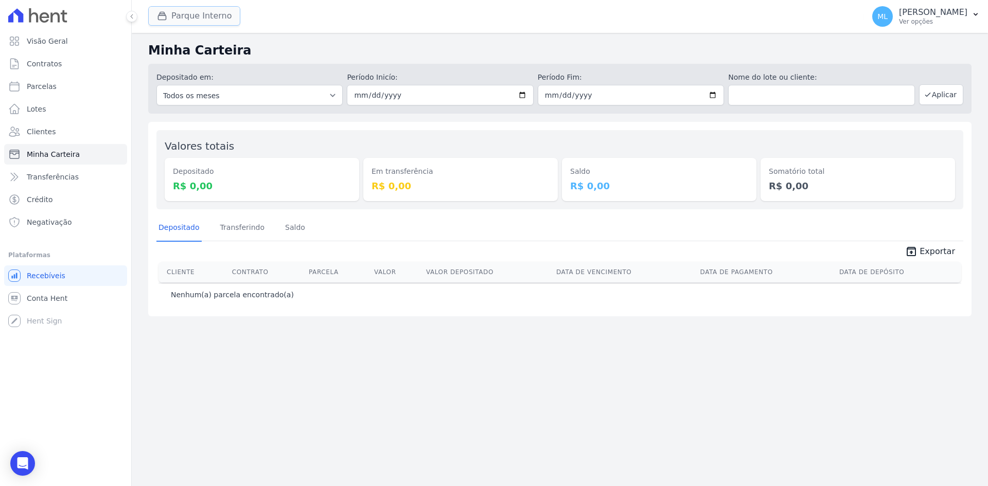
click at [223, 15] on button "Parque Interno" at bounding box center [194, 16] width 92 height 20
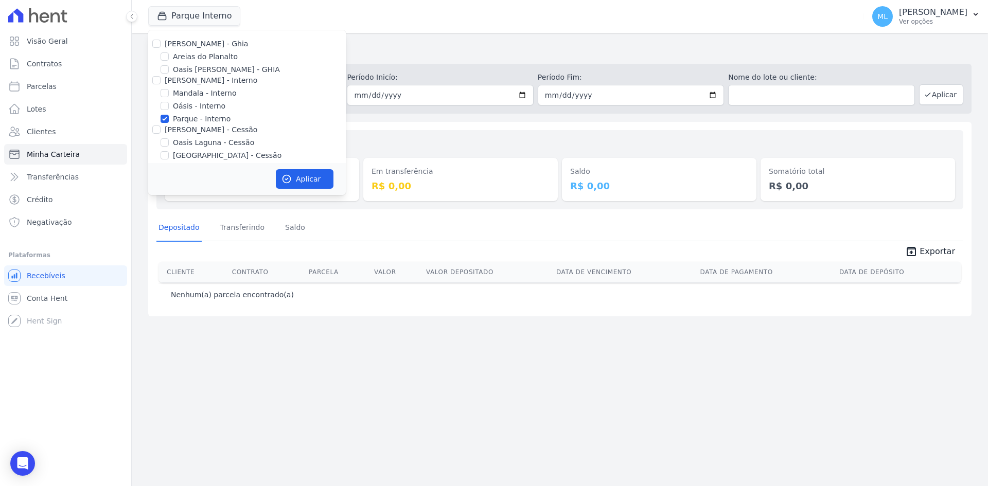
click at [201, 120] on label "Parque - Interno" at bounding box center [202, 119] width 58 height 11
click at [169, 120] on input "Parque - Interno" at bounding box center [165, 119] width 8 height 8
checkbox input "false"
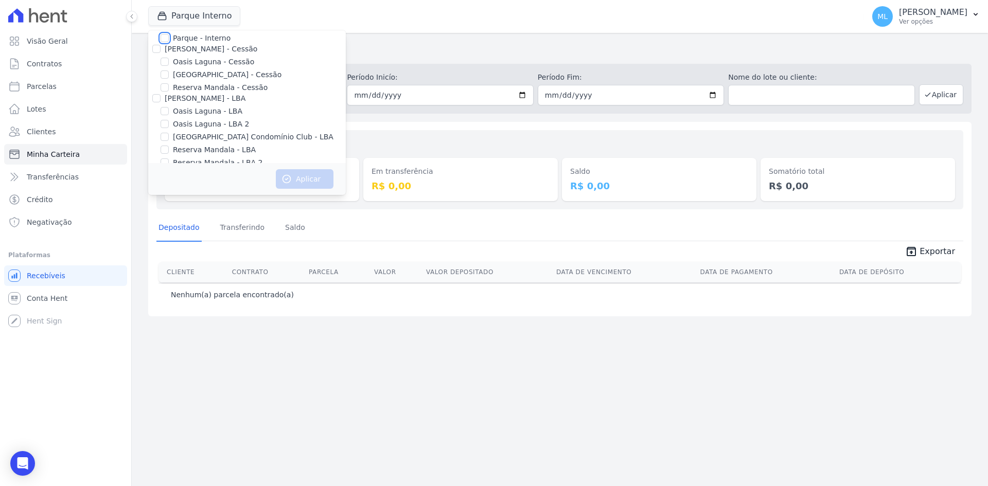
scroll to position [94, 0]
click at [215, 63] on label "[GEOGRAPHIC_DATA] - Cessão" at bounding box center [227, 61] width 109 height 11
click at [169, 63] on input "[GEOGRAPHIC_DATA] - Cessão" at bounding box center [165, 61] width 8 height 8
checkbox input "true"
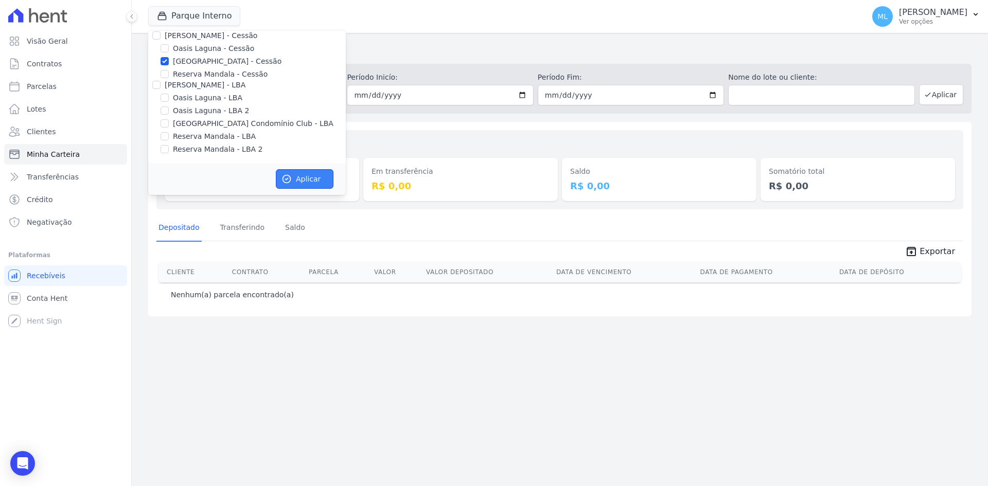
click at [303, 175] on button "Aplicar" at bounding box center [305, 179] width 58 height 20
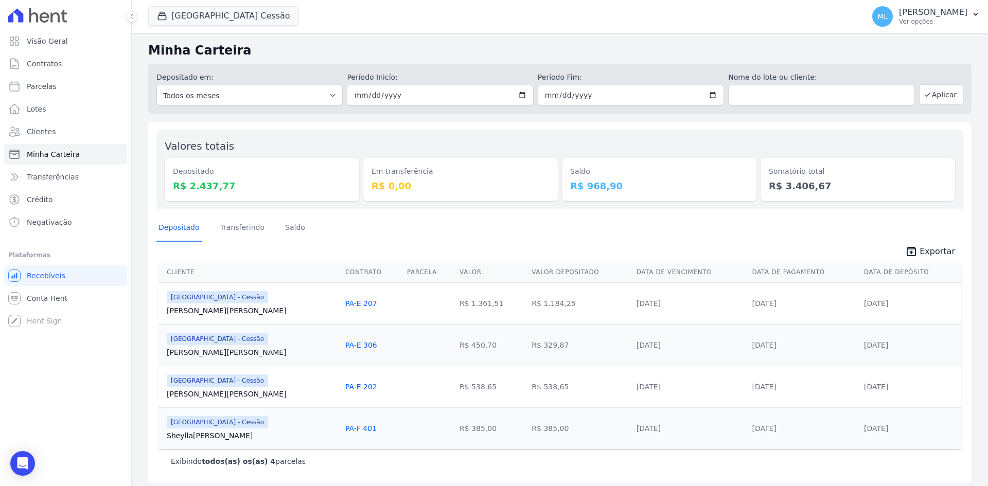
scroll to position [5, 0]
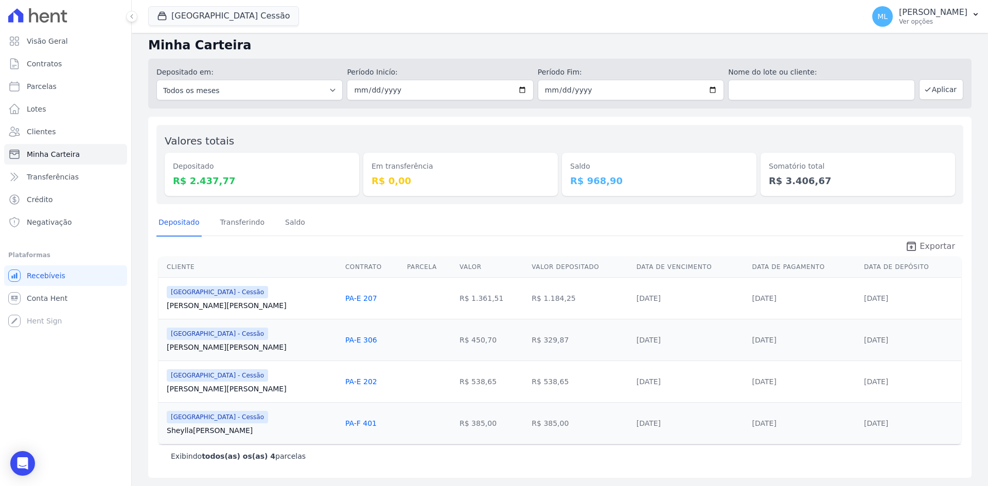
click at [926, 248] on span "Exportar" at bounding box center [938, 246] width 36 height 12
click at [221, 8] on button "[GEOGRAPHIC_DATA] Cessão" at bounding box center [223, 16] width 151 height 20
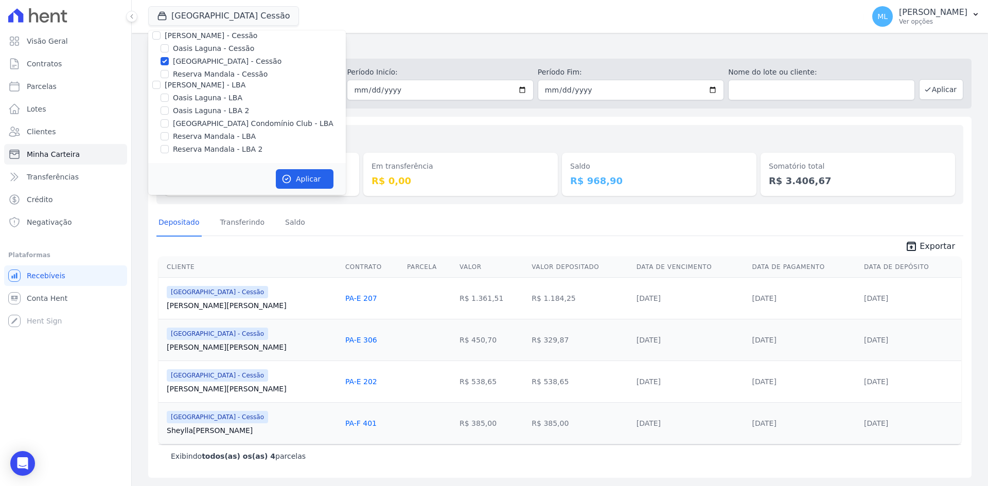
click at [198, 61] on label "[GEOGRAPHIC_DATA] - Cessão" at bounding box center [227, 61] width 109 height 11
click at [169, 61] on input "[GEOGRAPHIC_DATA] - Cessão" at bounding box center [165, 61] width 8 height 8
checkbox input "false"
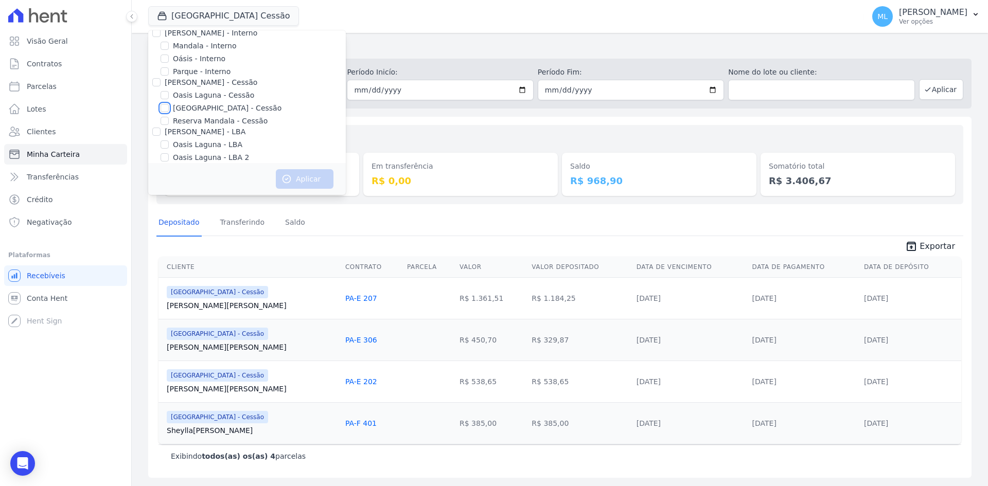
scroll to position [0, 0]
click at [204, 60] on label "Areias do Planalto" at bounding box center [205, 56] width 65 height 11
click at [169, 60] on input "Areias do Planalto" at bounding box center [165, 56] width 8 height 8
checkbox input "true"
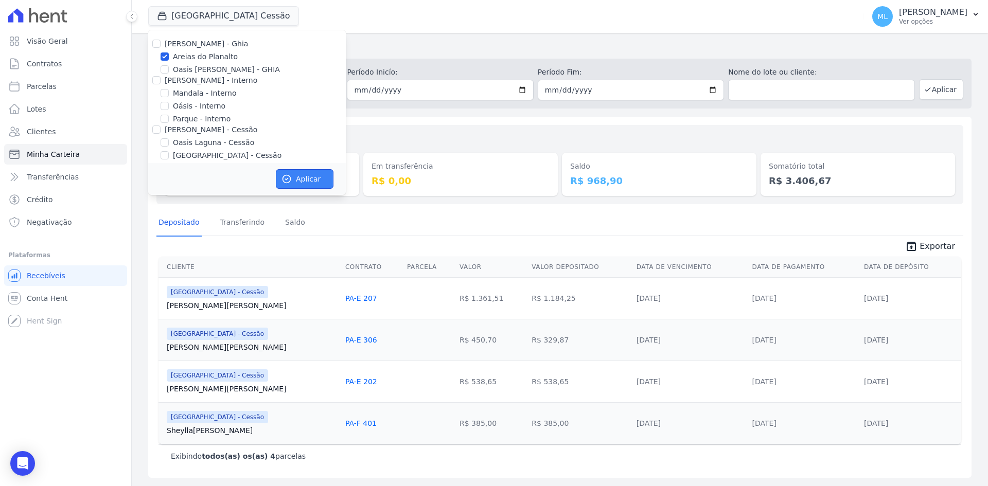
click at [303, 174] on button "Aplicar" at bounding box center [305, 179] width 58 height 20
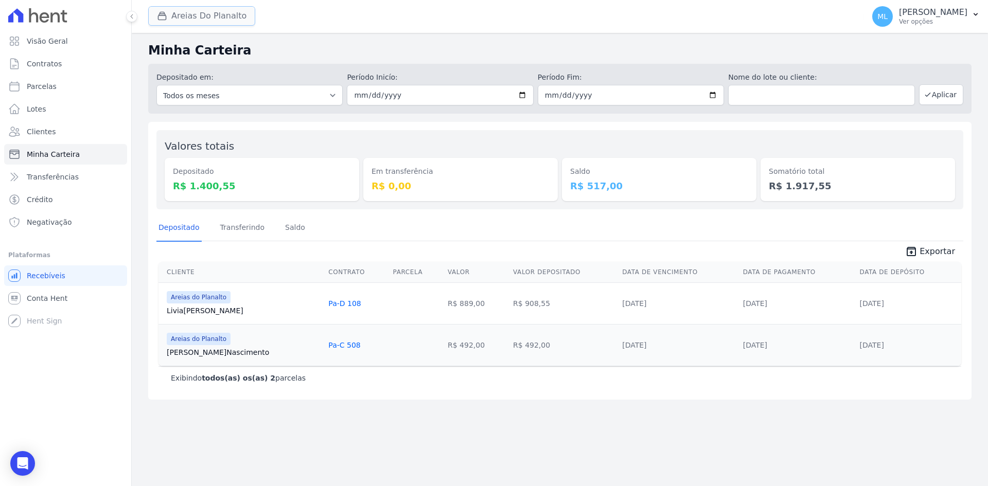
click at [235, 21] on button "Areias Do Planalto" at bounding box center [201, 16] width 107 height 20
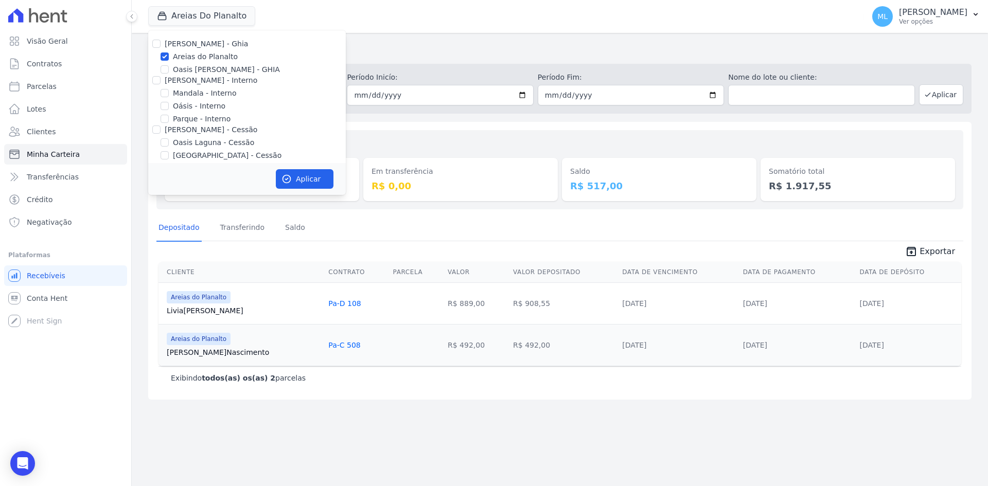
click at [204, 57] on label "Areias do Planalto" at bounding box center [205, 56] width 65 height 11
click at [169, 57] on input "Areias do Planalto" at bounding box center [165, 56] width 8 height 8
checkbox input "false"
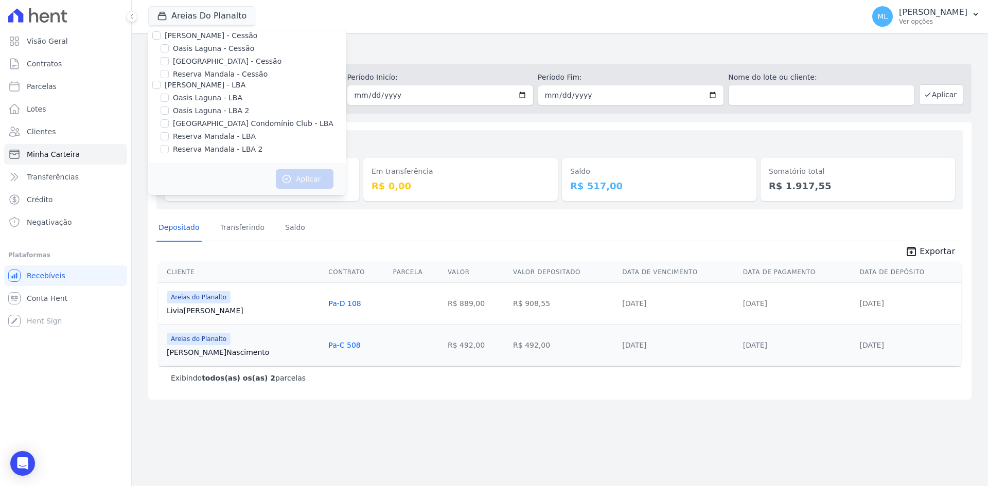
click at [225, 123] on label "[GEOGRAPHIC_DATA] Condomínio Club - LBA" at bounding box center [253, 123] width 161 height 11
click at [169, 123] on input "[GEOGRAPHIC_DATA] Condomínio Club - LBA" at bounding box center [165, 123] width 8 height 8
checkbox input "true"
click at [328, 183] on button "Aplicar" at bounding box center [305, 179] width 58 height 20
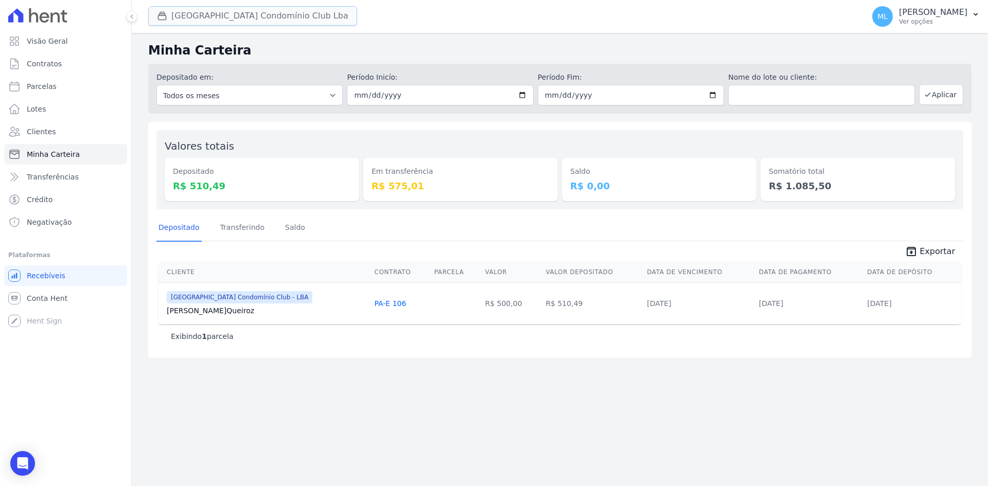
click at [255, 19] on button "[GEOGRAPHIC_DATA] Condomínio Club Lba" at bounding box center [252, 16] width 209 height 20
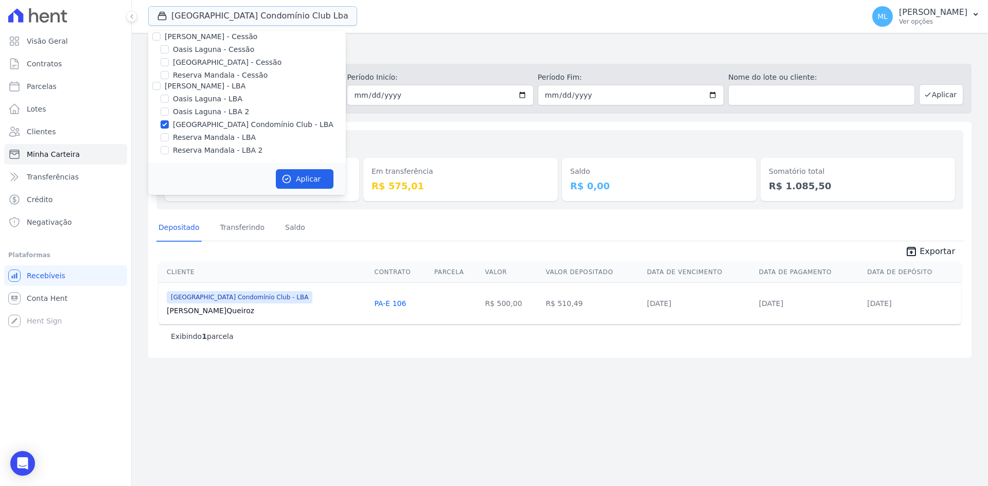
scroll to position [94, 0]
click at [214, 128] on label "[GEOGRAPHIC_DATA] Condomínio Club - LBA" at bounding box center [253, 123] width 161 height 11
click at [169, 128] on input "[GEOGRAPHIC_DATA] Condomínio Club - LBA" at bounding box center [165, 123] width 8 height 8
checkbox input "false"
click at [221, 137] on label "Reserva Mandala - LBA" at bounding box center [214, 136] width 83 height 11
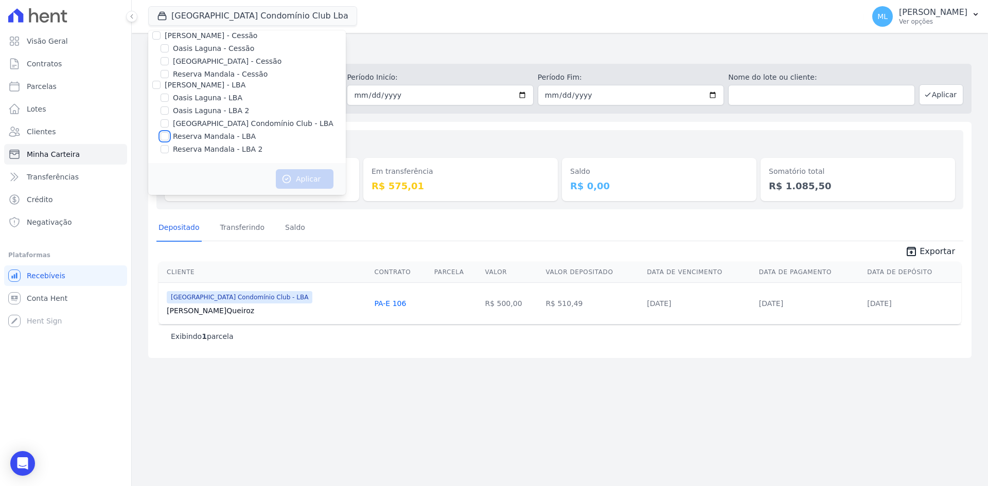
click at [169, 137] on input "Reserva Mandala - LBA" at bounding box center [165, 136] width 8 height 8
checkbox input "true"
click at [222, 148] on label "Reserva Mandala - LBA 2" at bounding box center [218, 149] width 90 height 11
click at [169, 148] on input "Reserva Mandala - LBA 2" at bounding box center [165, 149] width 8 height 8
checkbox input "true"
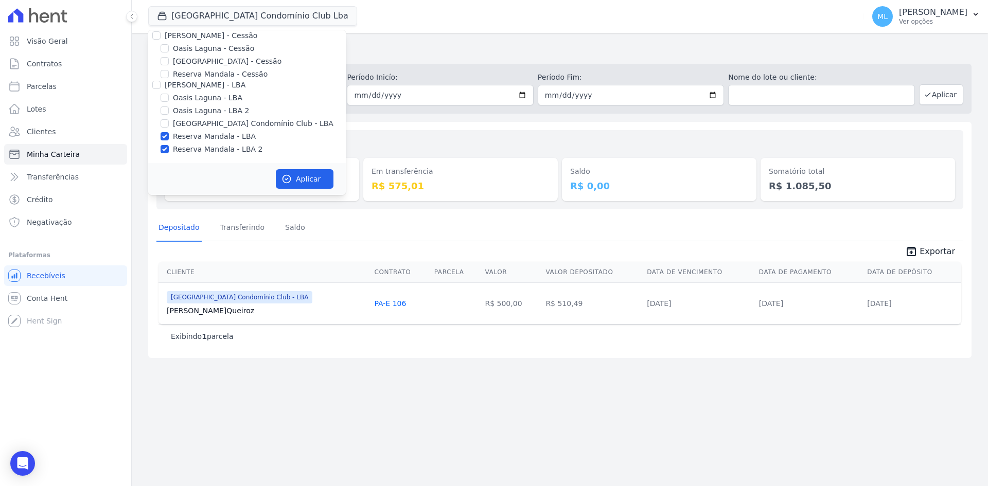
click at [300, 168] on div "Aplicar" at bounding box center [247, 179] width 198 height 32
click at [304, 176] on button "Aplicar" at bounding box center [305, 179] width 58 height 20
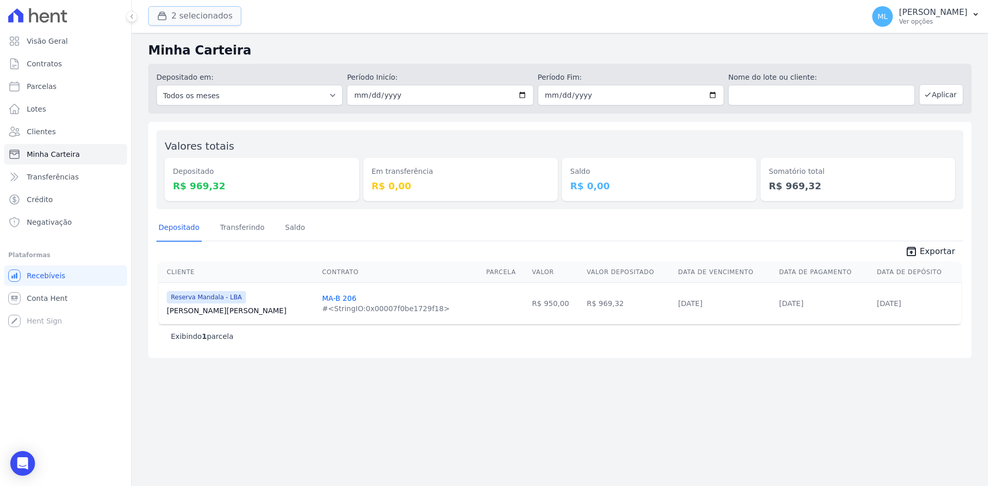
click at [219, 16] on button "2 selecionados" at bounding box center [194, 16] width 93 height 20
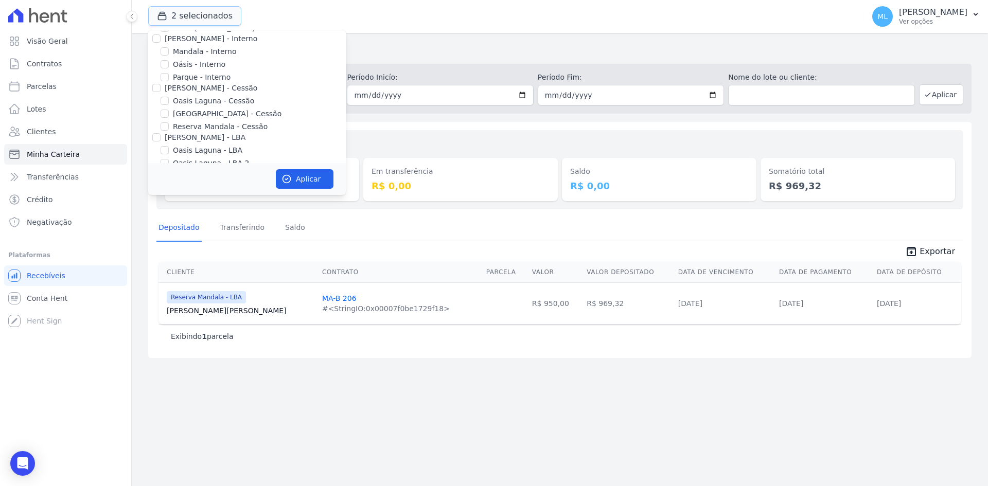
scroll to position [94, 0]
click at [445, 141] on div "Em transferência R$ 0,00" at bounding box center [460, 169] width 195 height 63
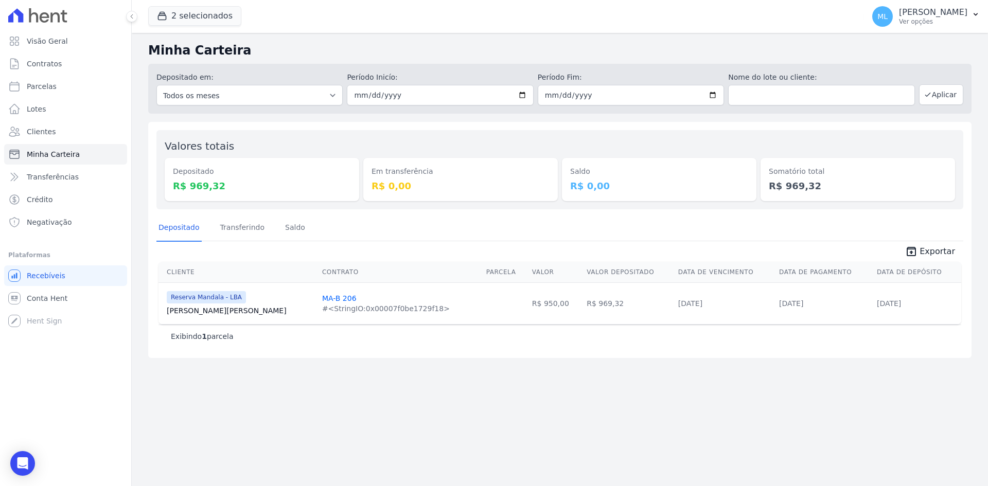
click at [931, 247] on span "Exportar" at bounding box center [938, 252] width 36 height 12
click at [223, 13] on button "2 selecionados" at bounding box center [194, 16] width 93 height 20
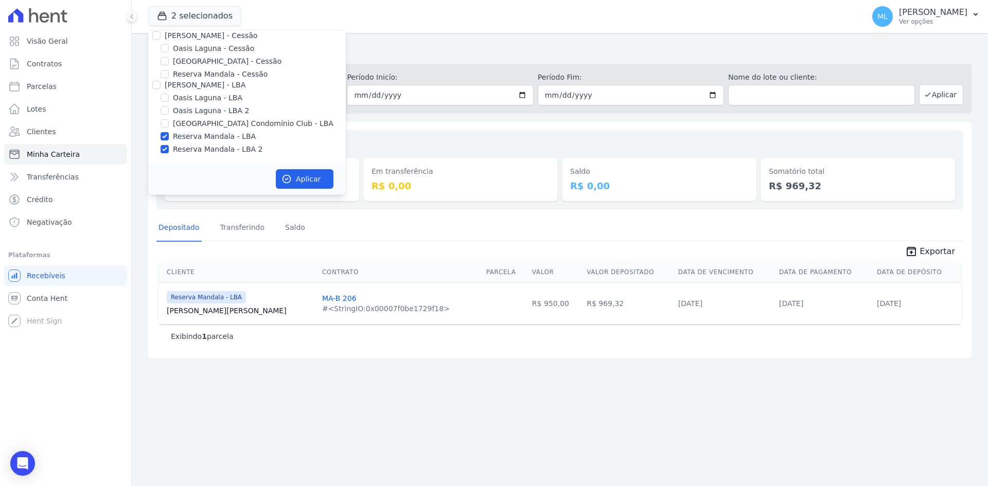
click at [444, 126] on div "Valores totais Depositado R$ 969,32 Em transferência R$ 0,00 [GEOGRAPHIC_DATA] …" at bounding box center [559, 240] width 823 height 236
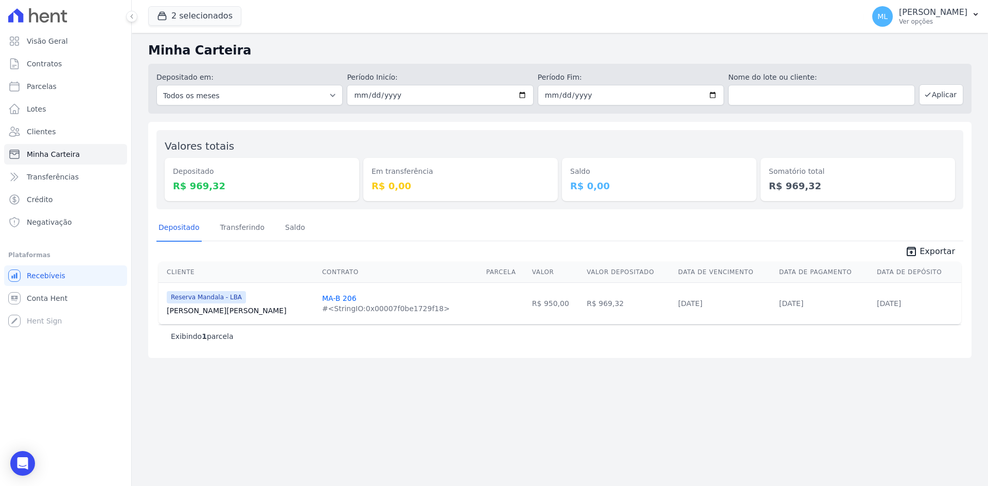
click at [477, 230] on div "Depositado Transferindo [GEOGRAPHIC_DATA]" at bounding box center [559, 228] width 807 height 25
click at [178, 9] on button "2 selecionados" at bounding box center [194, 16] width 93 height 20
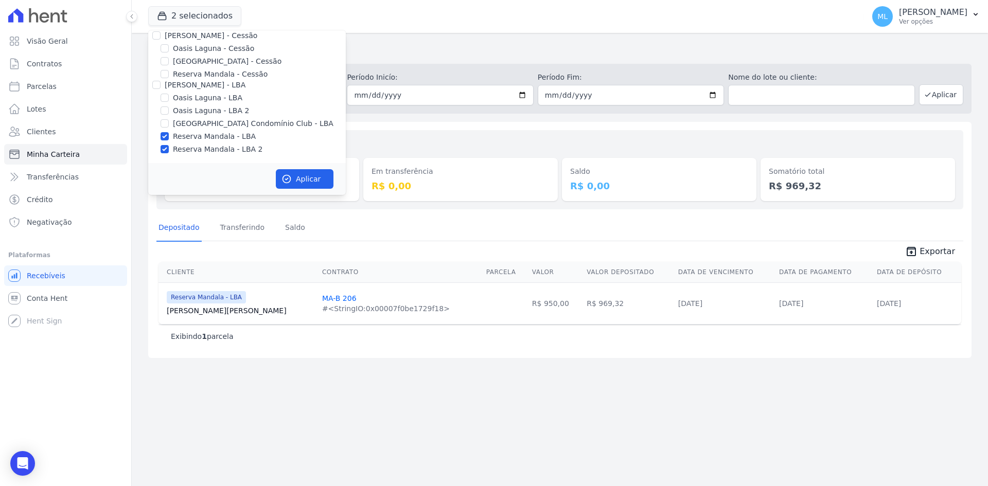
click at [247, 138] on div "Reserva Mandala - LBA" at bounding box center [247, 136] width 198 height 11
click at [227, 139] on label "Reserva Mandala - LBA" at bounding box center [214, 136] width 83 height 11
click at [169, 139] on input "Reserva Mandala - LBA" at bounding box center [165, 136] width 8 height 8
checkbox input "false"
click at [228, 149] on label "Reserva Mandala - LBA 2" at bounding box center [218, 149] width 90 height 11
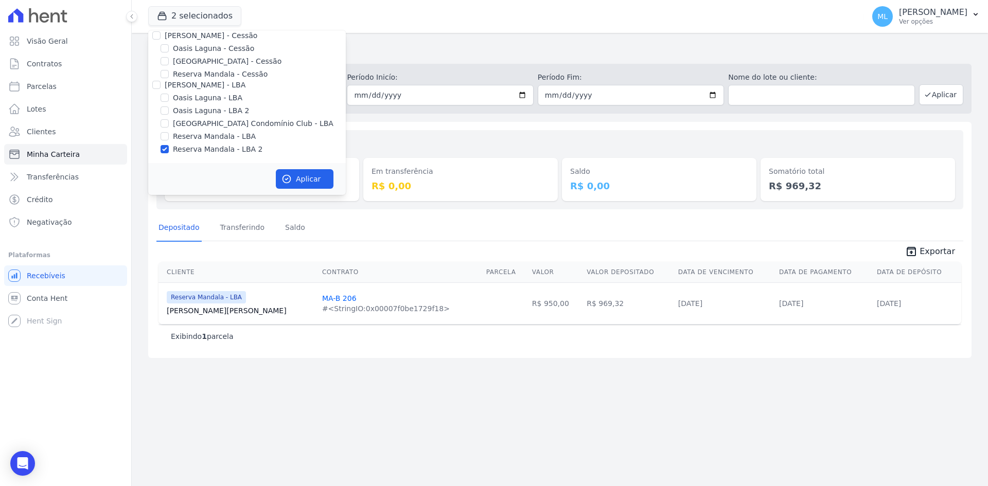
click at [169, 149] on input "Reserva Mandala - LBA 2" at bounding box center [165, 149] width 8 height 8
checkbox input "false"
click at [215, 74] on label "Reserva Mandala - Cessão" at bounding box center [220, 74] width 95 height 11
click at [169, 74] on input "Reserva Mandala - Cessão" at bounding box center [165, 74] width 8 height 8
checkbox input "true"
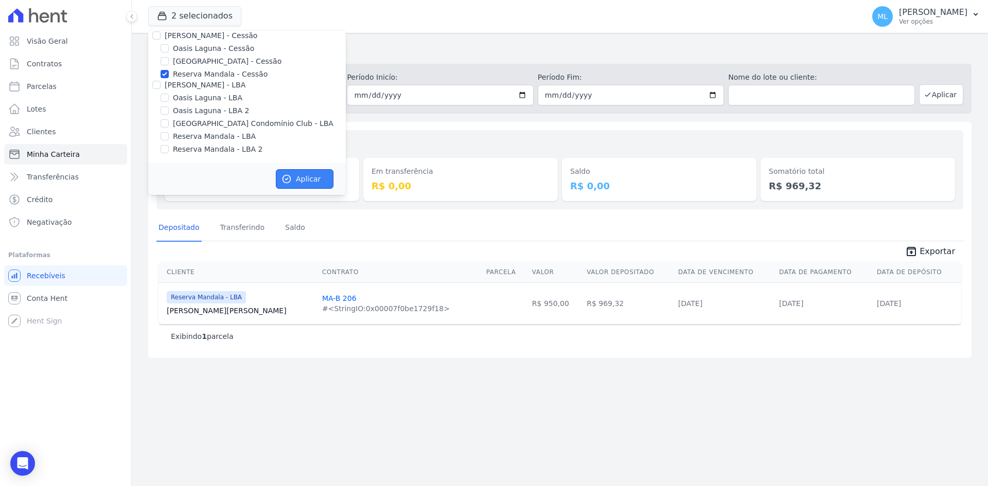
click at [307, 181] on button "Aplicar" at bounding box center [305, 179] width 58 height 20
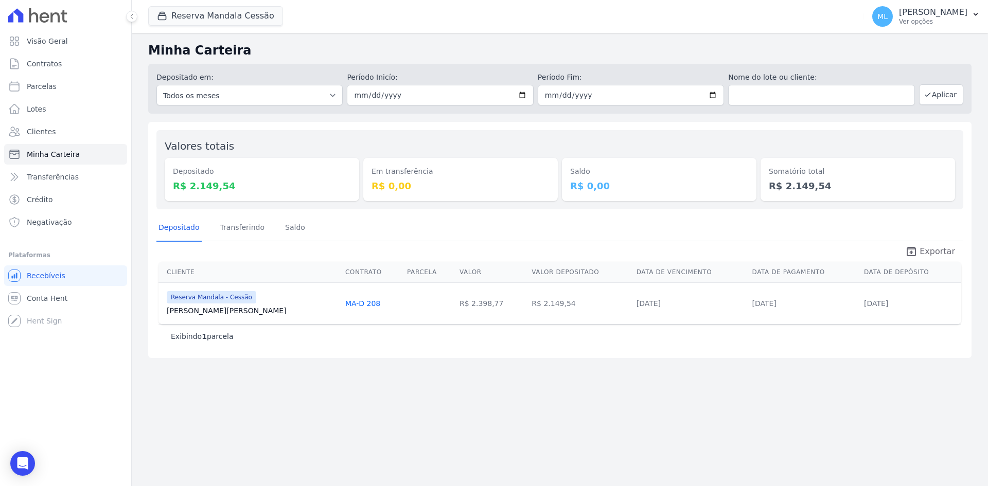
click at [916, 248] on icon "unarchive" at bounding box center [911, 252] width 12 height 12
click at [239, 10] on button "Reserva Mandala Cessão" at bounding box center [215, 16] width 135 height 20
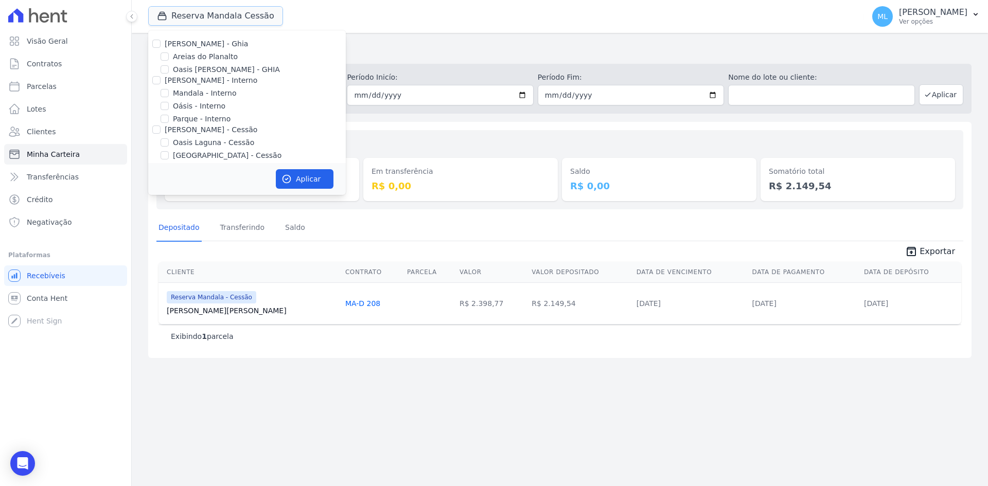
scroll to position [51, 0]
click at [209, 45] on label "Mandala - Interno" at bounding box center [204, 42] width 63 height 11
click at [169, 45] on input "Mandala - Interno" at bounding box center [165, 42] width 8 height 8
checkbox input "true"
click at [202, 118] on label "Reserva Mandala - Cessão" at bounding box center [220, 117] width 95 height 11
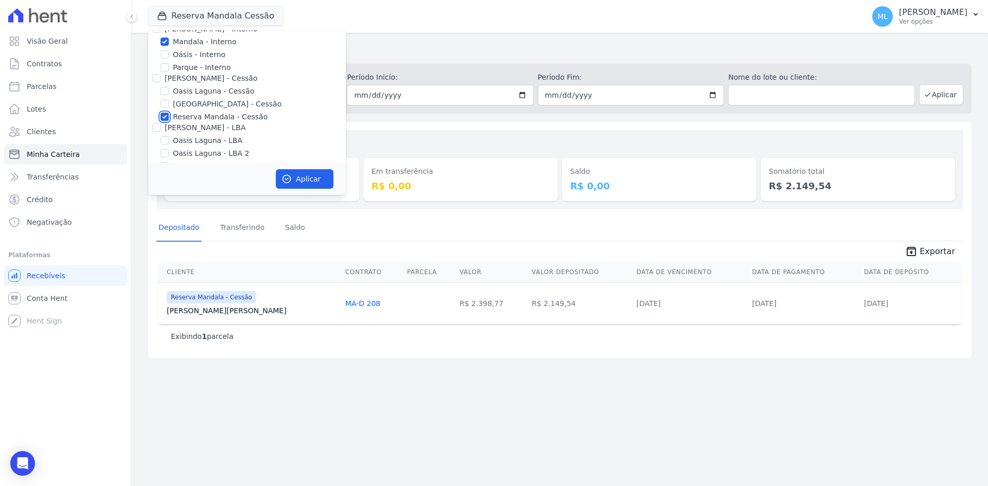
click at [169, 118] on input "Reserva Mandala - Cessão" at bounding box center [165, 117] width 8 height 8
checkbox input "false"
click at [305, 179] on button "Aplicar" at bounding box center [305, 179] width 58 height 20
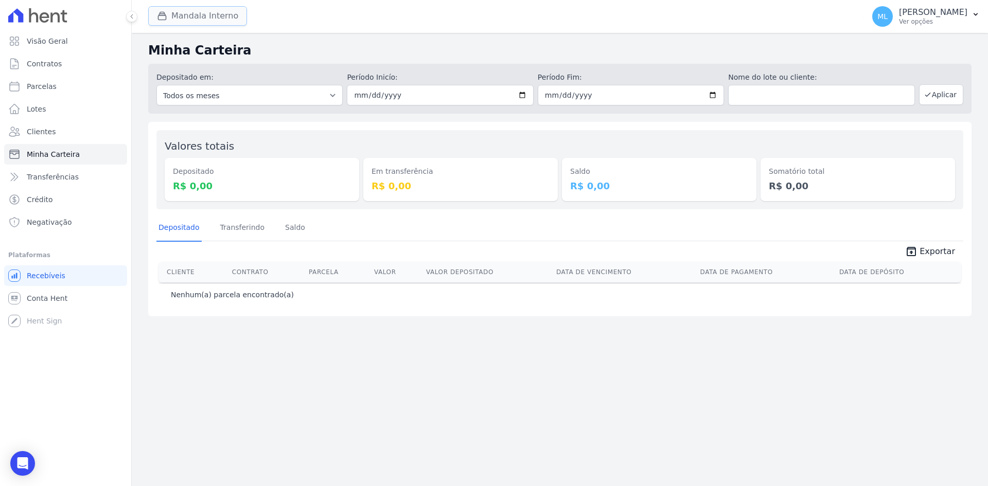
click at [201, 9] on button "Mandala Interno" at bounding box center [197, 16] width 99 height 20
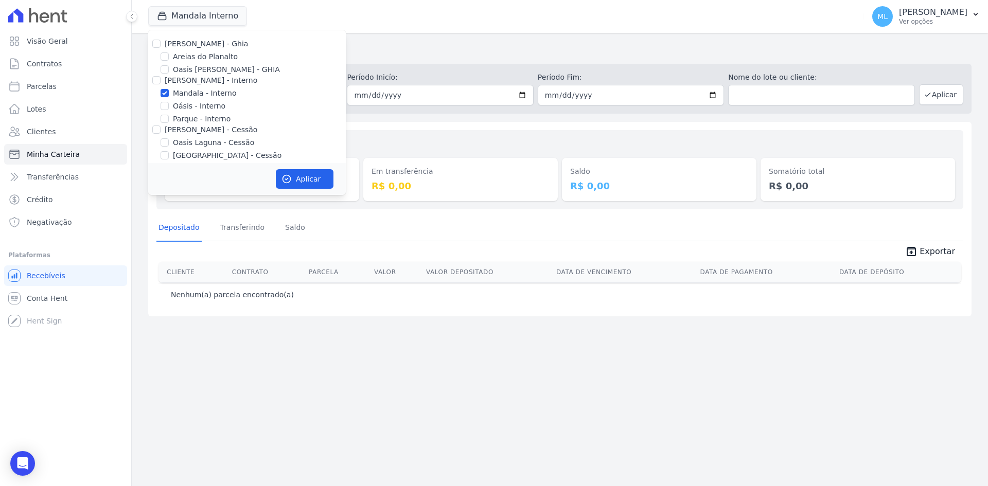
click at [185, 95] on label "Mandala - Interno" at bounding box center [204, 93] width 63 height 11
click at [169, 95] on input "Mandala - Interno" at bounding box center [165, 93] width 8 height 8
checkbox input "false"
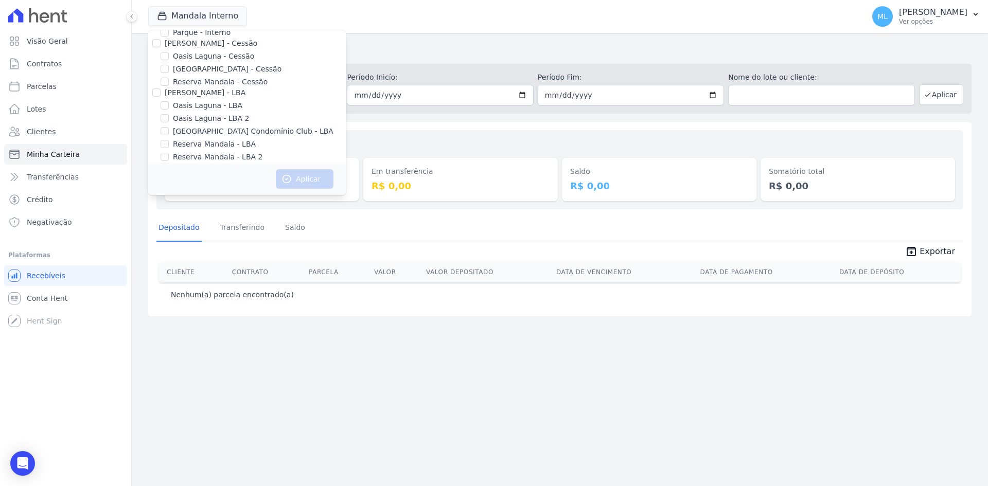
scroll to position [94, 0]
click at [203, 72] on label "Reserva Mandala - Cessão" at bounding box center [220, 74] width 95 height 11
click at [169, 72] on input "Reserva Mandala - Cessão" at bounding box center [165, 74] width 8 height 8
checkbox input "true"
click at [325, 179] on button "Aplicar" at bounding box center [305, 179] width 58 height 20
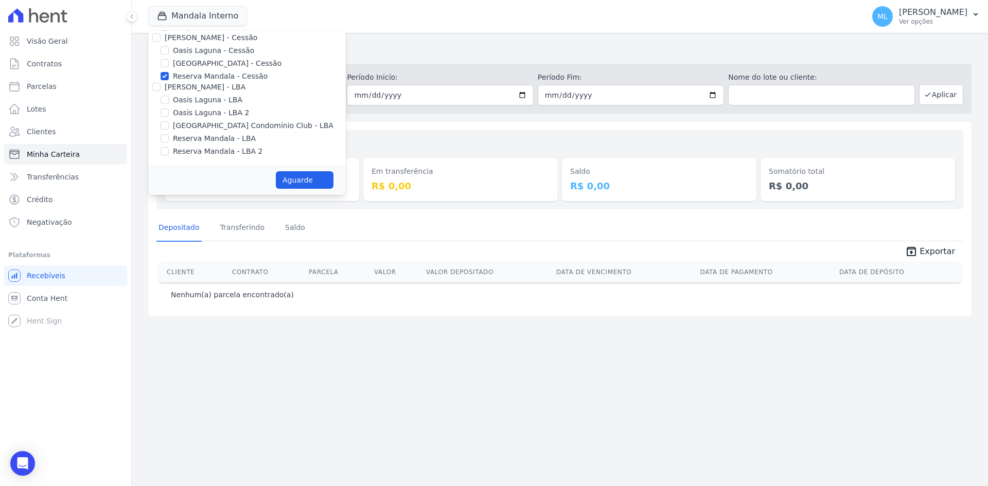
scroll to position [92, 0]
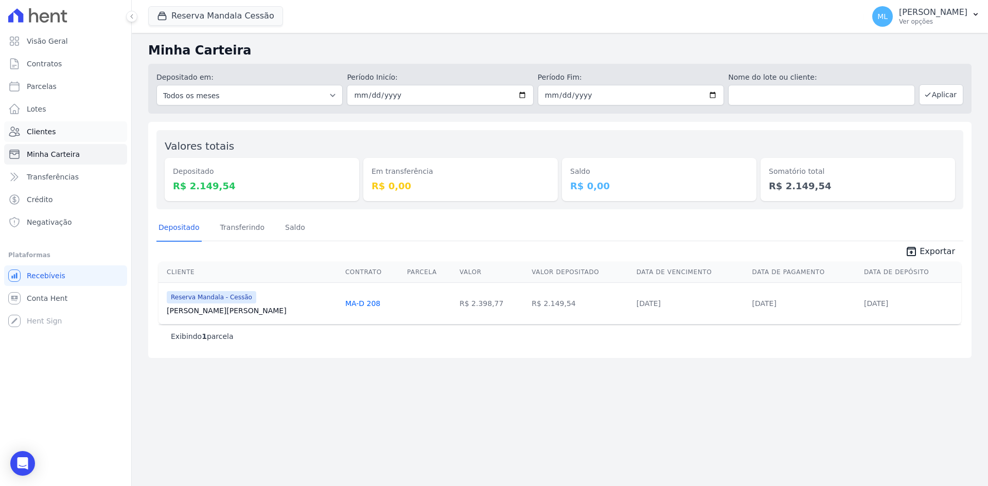
click at [68, 139] on link "Clientes" at bounding box center [65, 131] width 123 height 21
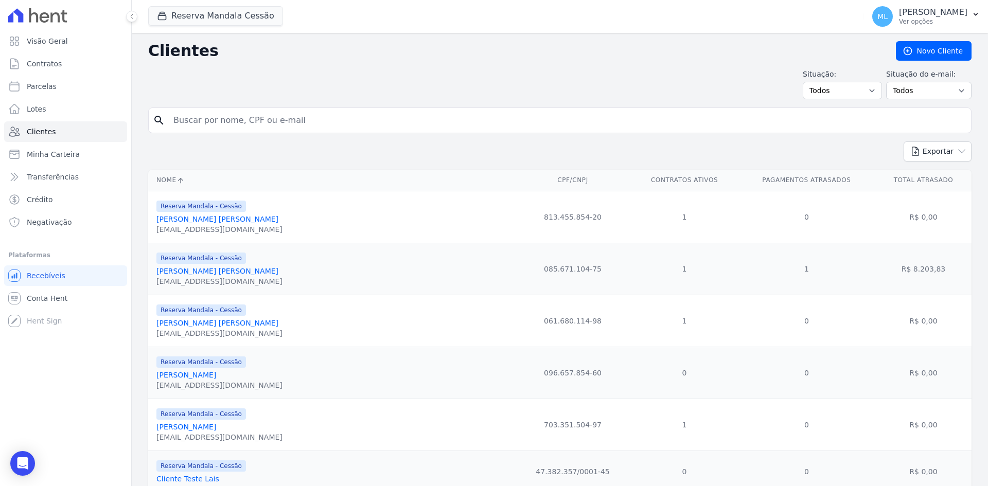
click at [350, 118] on input "search" at bounding box center [567, 120] width 800 height 21
type input "isabely"
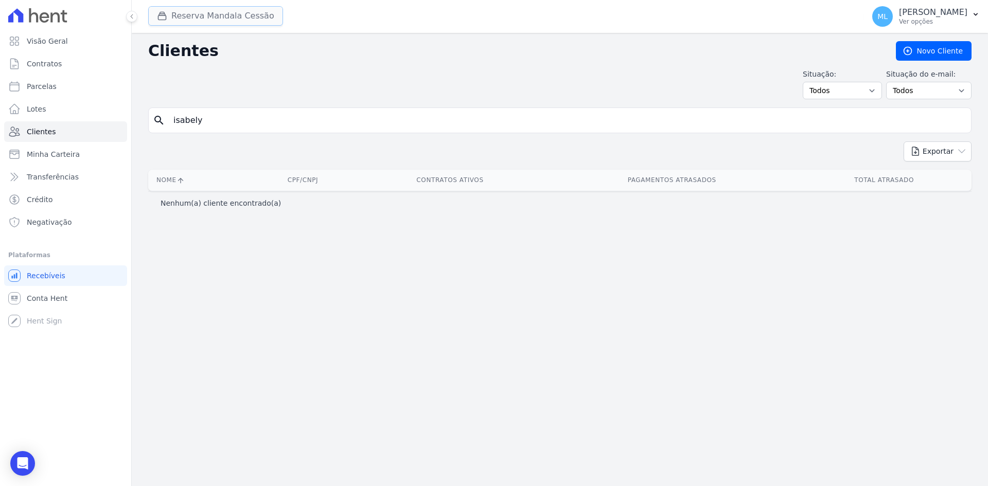
click at [239, 24] on button "Reserva Mandala Cessão" at bounding box center [215, 16] width 135 height 20
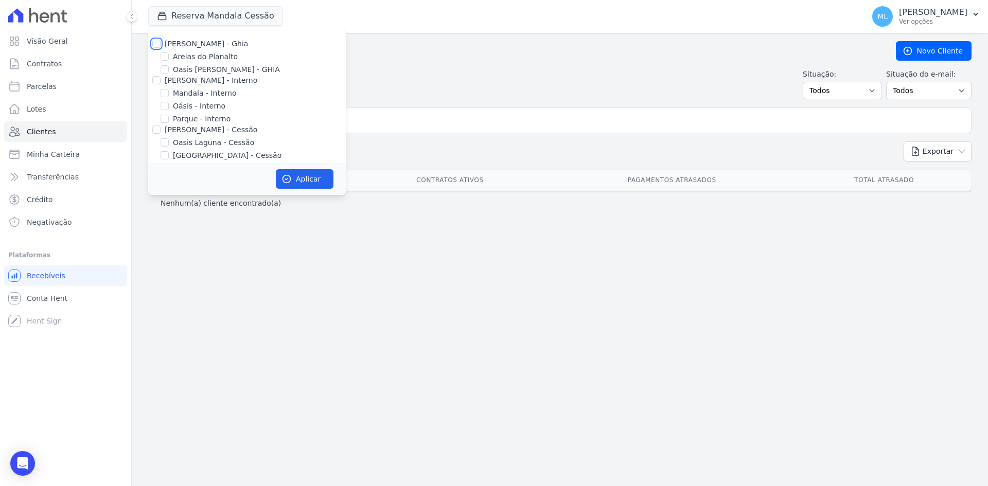
click at [155, 42] on input "[PERSON_NAME] - Ghia" at bounding box center [156, 44] width 8 height 8
checkbox input "true"
click at [155, 78] on input "[PERSON_NAME] - Interno" at bounding box center [156, 80] width 8 height 8
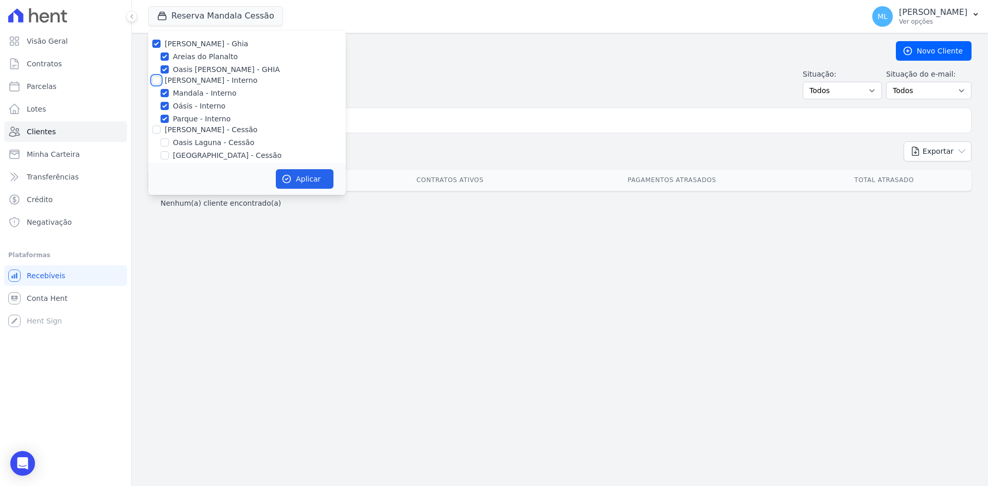
checkbox input "true"
click at [155, 129] on input "[PERSON_NAME] - Cessão" at bounding box center [156, 130] width 8 height 8
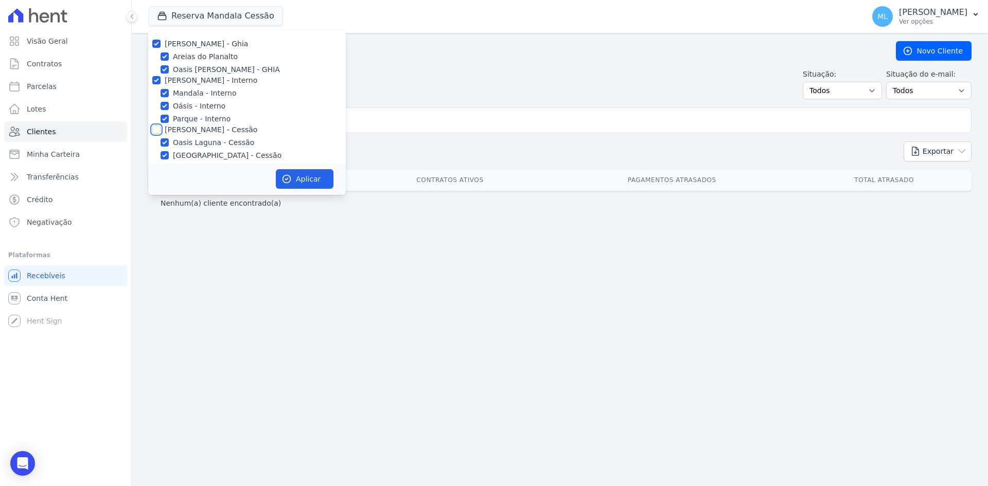
checkbox input "true"
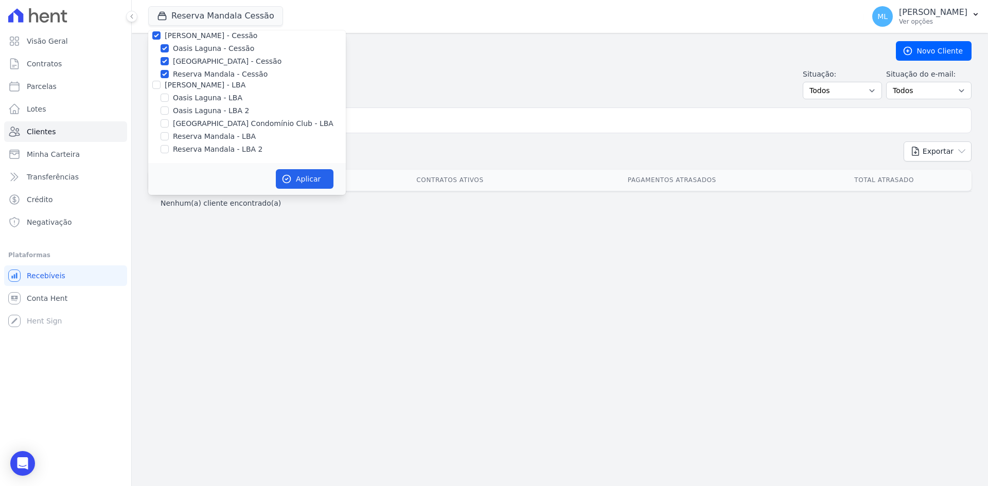
click at [162, 89] on div "[PERSON_NAME] - LBA" at bounding box center [247, 85] width 198 height 11
click at [157, 86] on input "[PERSON_NAME] - LBA" at bounding box center [156, 85] width 8 height 8
checkbox input "true"
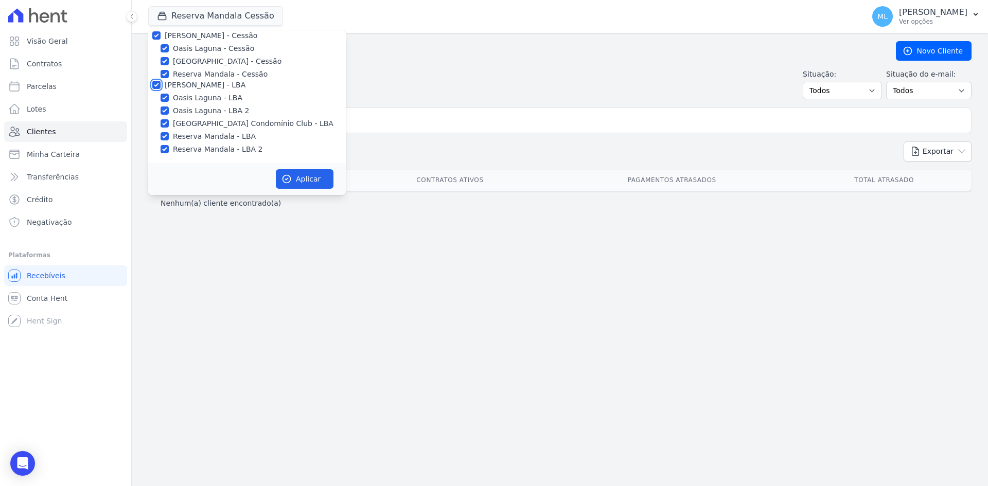
checkbox input "true"
click at [307, 174] on button "Aplicar" at bounding box center [305, 179] width 58 height 20
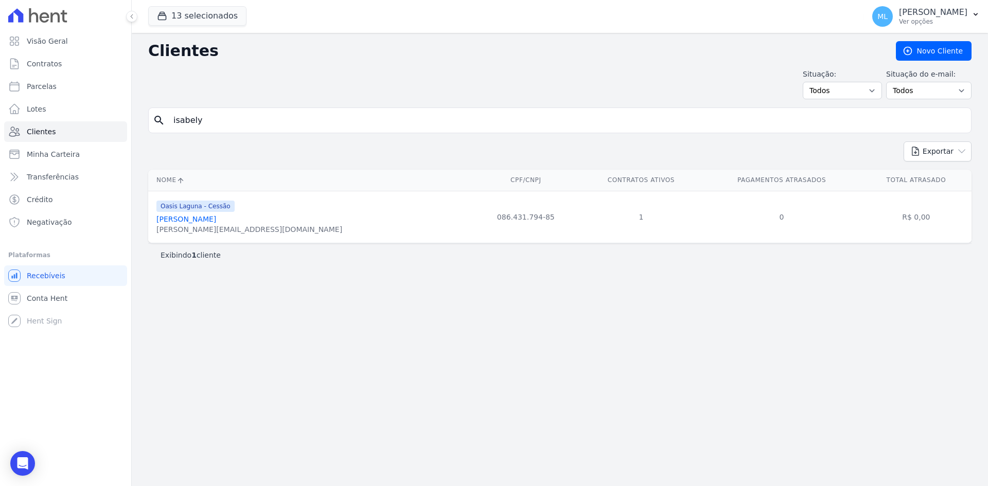
click at [234, 212] on div "Oasis Laguna - Cessão" at bounding box center [249, 206] width 186 height 12
click at [234, 214] on div "Oasis Laguna - Cessão [PERSON_NAME] [PERSON_NAME][EMAIL_ADDRESS][DOMAIN_NAME]" at bounding box center [249, 217] width 186 height 35
click at [216, 221] on link "[PERSON_NAME]" at bounding box center [186, 219] width 60 height 8
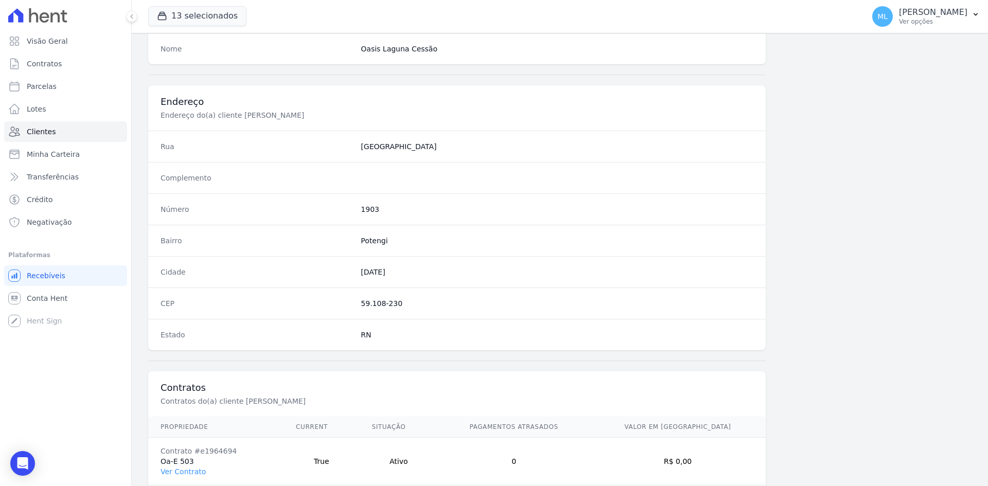
scroll to position [477, 0]
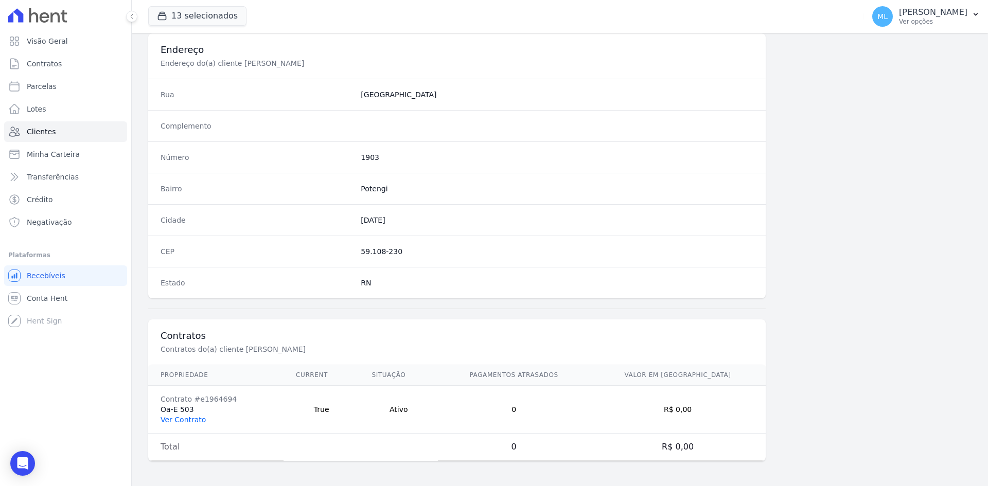
click at [196, 424] on link "Ver Contrato" at bounding box center [183, 420] width 45 height 8
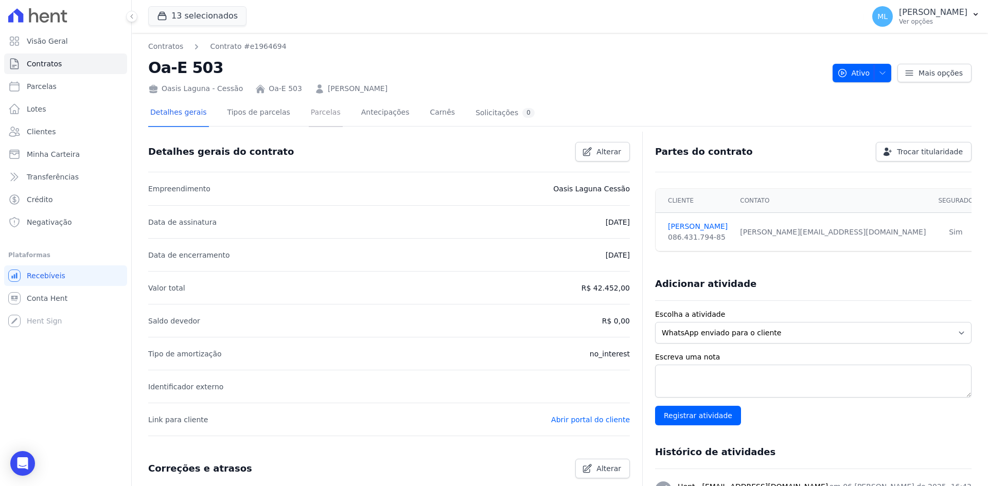
click at [309, 114] on link "Parcelas" at bounding box center [326, 113] width 34 height 27
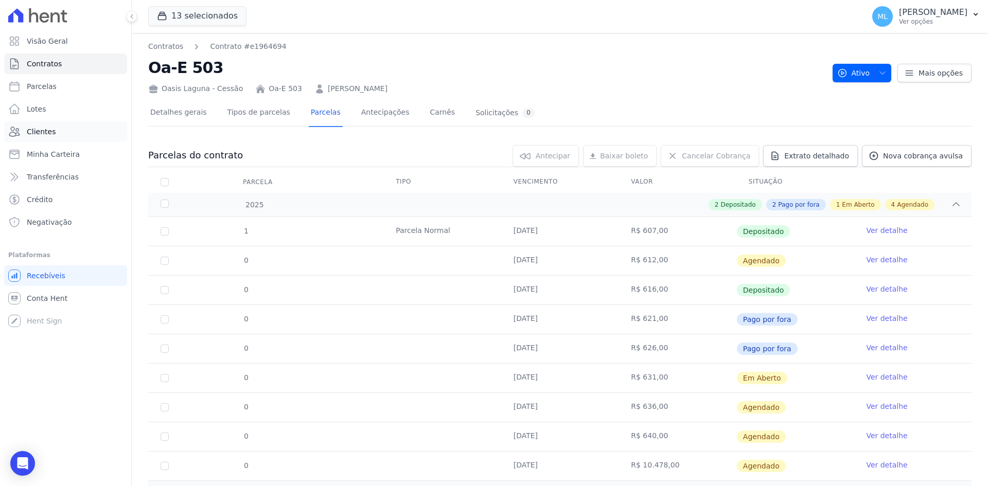
click at [73, 123] on link "Clientes" at bounding box center [65, 131] width 123 height 21
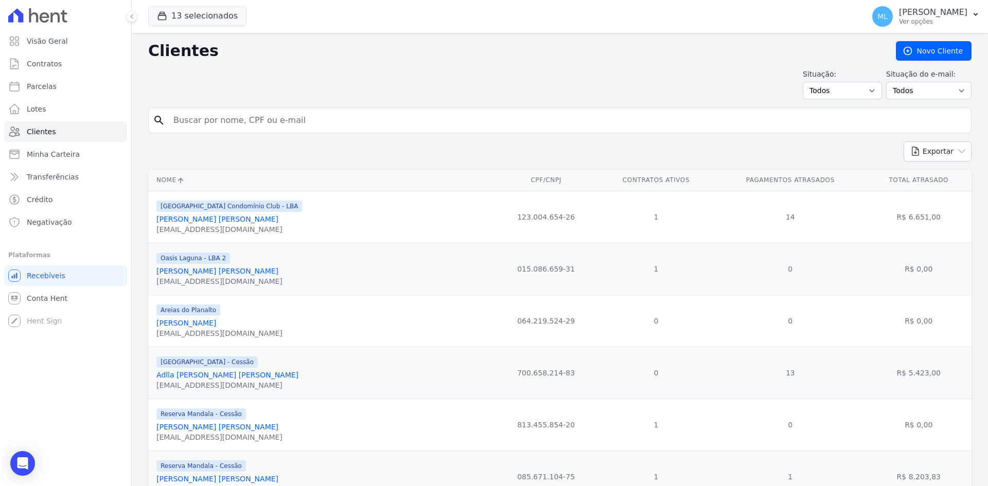
click at [341, 118] on input "search" at bounding box center [567, 120] width 800 height 21
type input "Henoque"
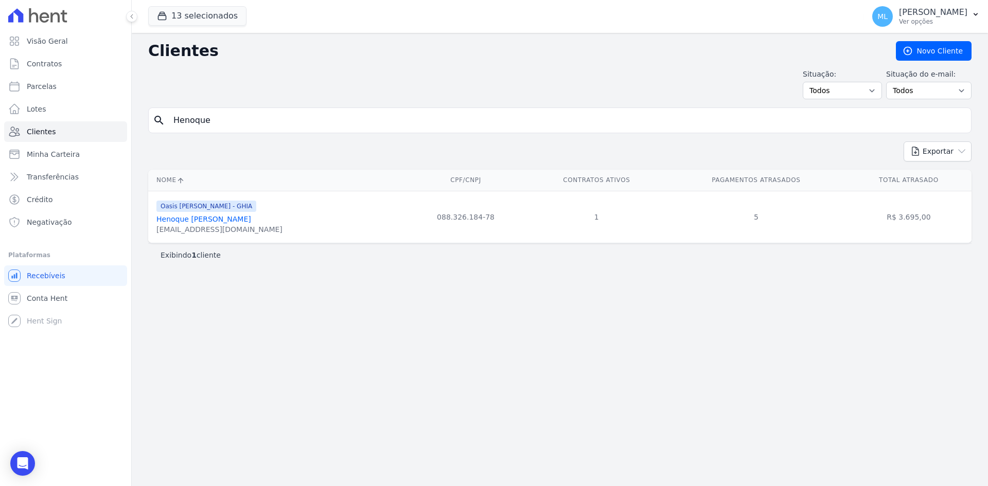
click at [251, 220] on link "Henoque [PERSON_NAME]" at bounding box center [203, 219] width 95 height 8
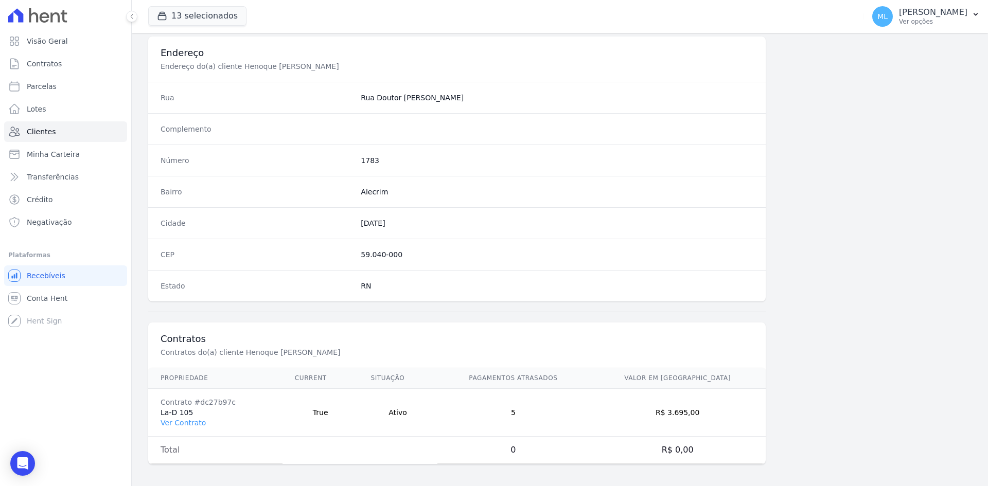
scroll to position [477, 0]
click at [197, 418] on link "Ver Contrato" at bounding box center [183, 420] width 45 height 8
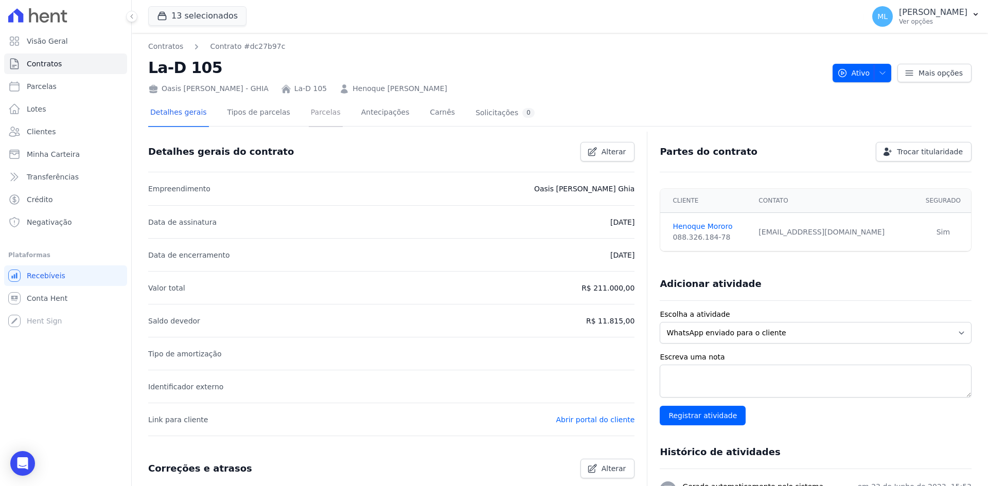
click at [311, 112] on link "Parcelas" at bounding box center [326, 113] width 34 height 27
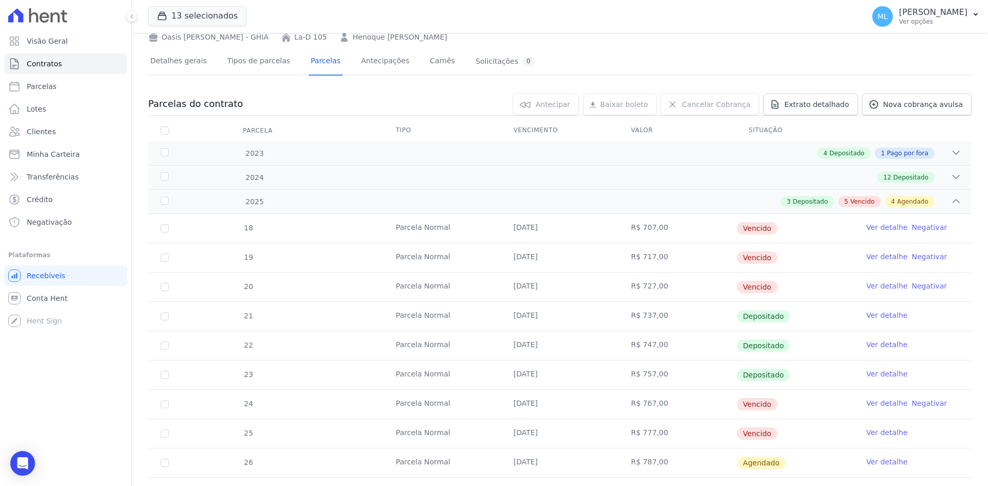
scroll to position [103, 0]
